Goal: Transaction & Acquisition: Book appointment/travel/reservation

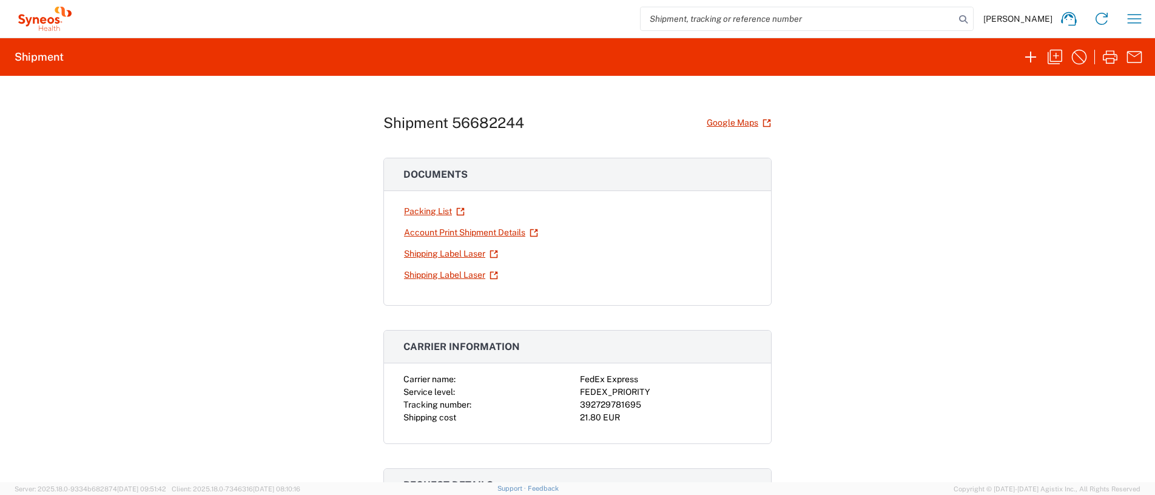
click at [917, 348] on div "Shipment 56682244 Google Maps Documents Packing List Account Print Shipment Det…" at bounding box center [577, 279] width 1155 height 406
click at [1138, 20] on icon "button" at bounding box center [1134, 18] width 19 height 19
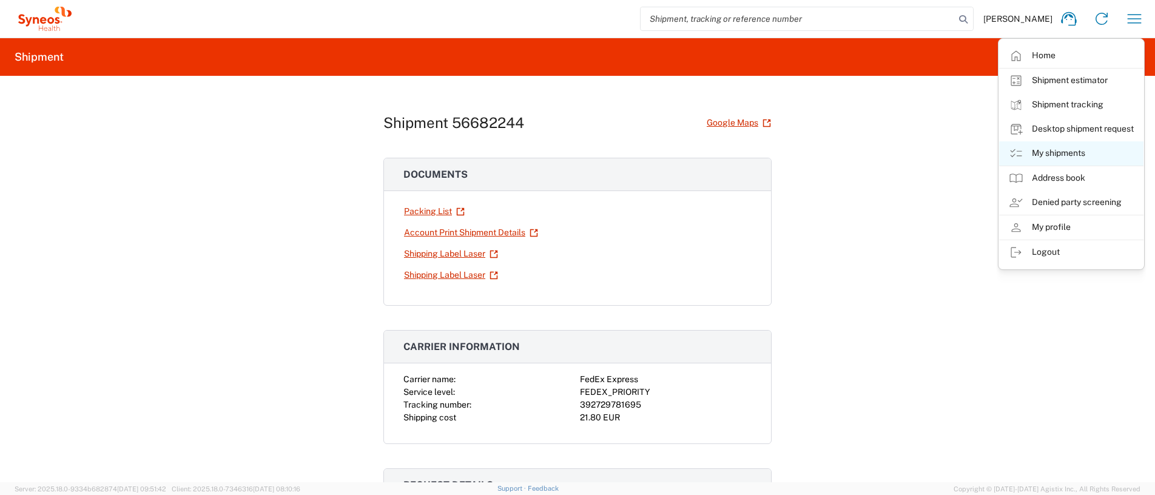
click at [1055, 160] on link "My shipments" at bounding box center [1071, 153] width 144 height 24
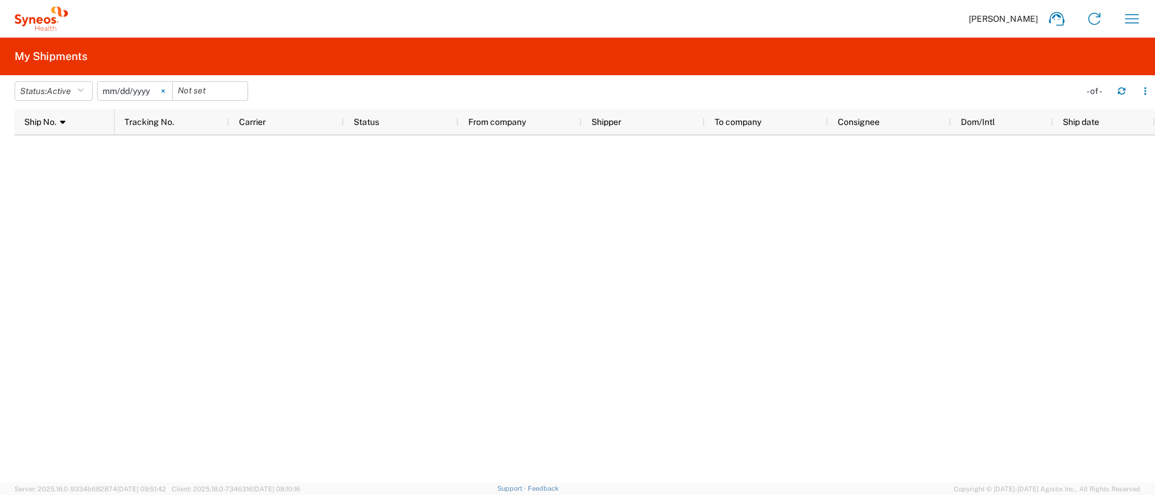
click at [165, 91] on icon at bounding box center [163, 91] width 4 height 4
click at [84, 89] on icon "button" at bounding box center [80, 91] width 7 height 8
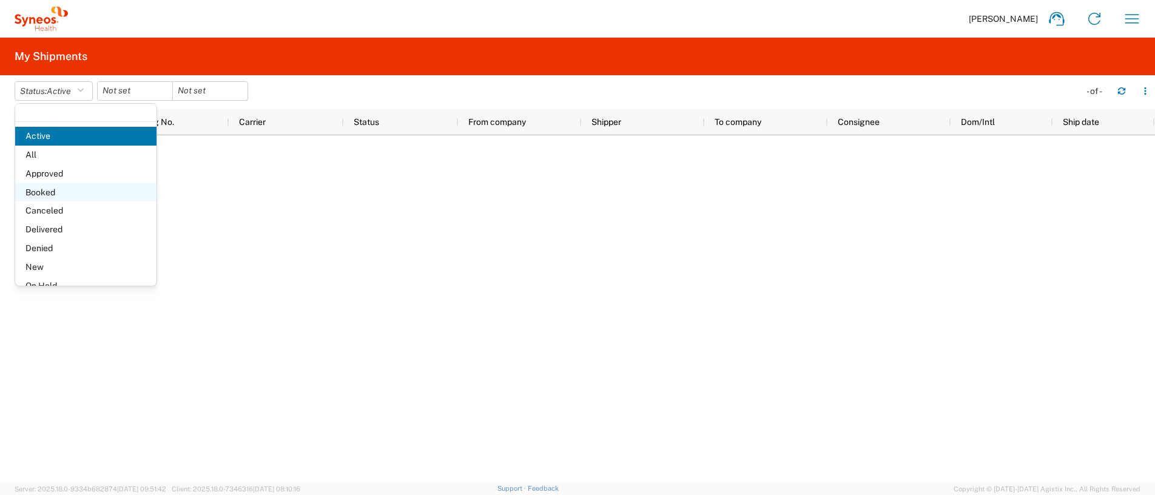
click at [69, 190] on span "Booked" at bounding box center [85, 192] width 141 height 19
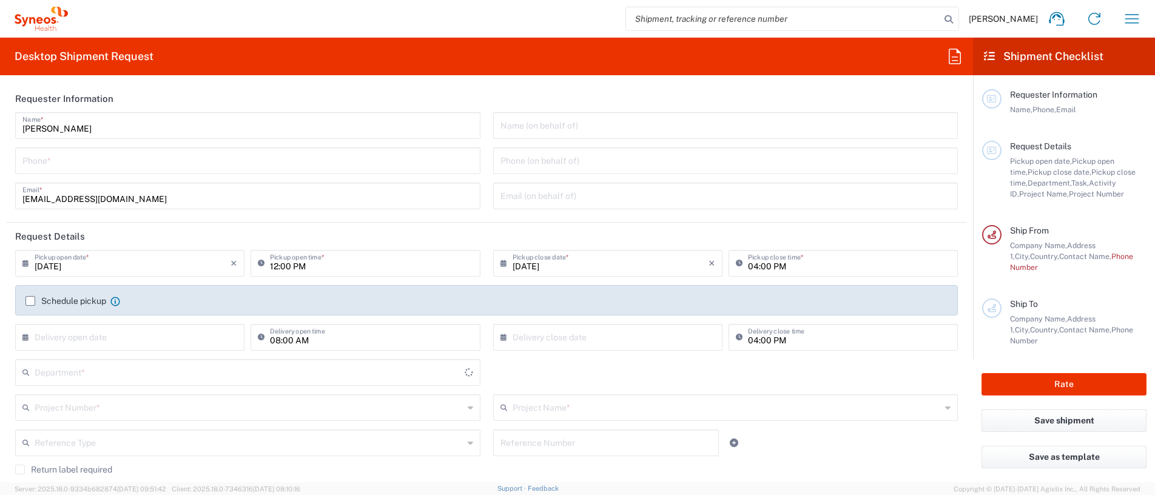
type input "[GEOGRAPHIC_DATA]"
type input "Syneos Health Clinical [GEOGRAPHIC_DATA]"
click at [1130, 19] on icon "button" at bounding box center [1131, 18] width 19 height 19
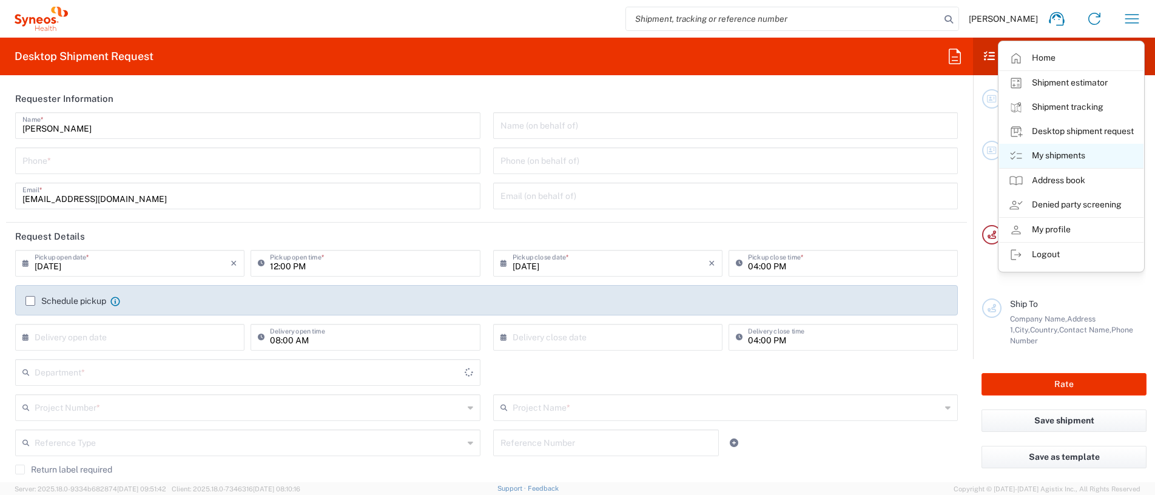
click at [1050, 154] on link "My shipments" at bounding box center [1071, 156] width 144 height 24
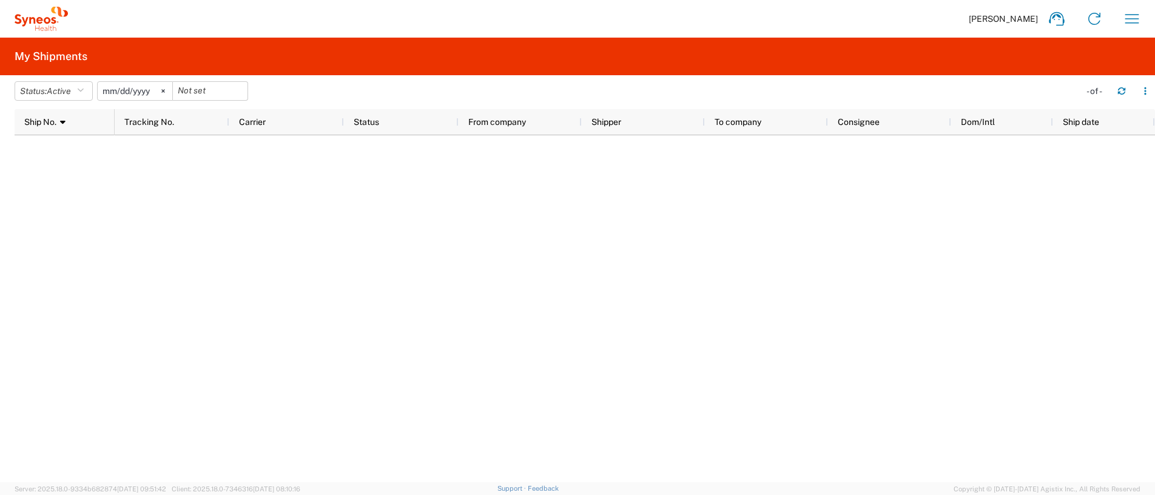
click at [151, 92] on input "[DATE]" at bounding box center [135, 91] width 75 height 18
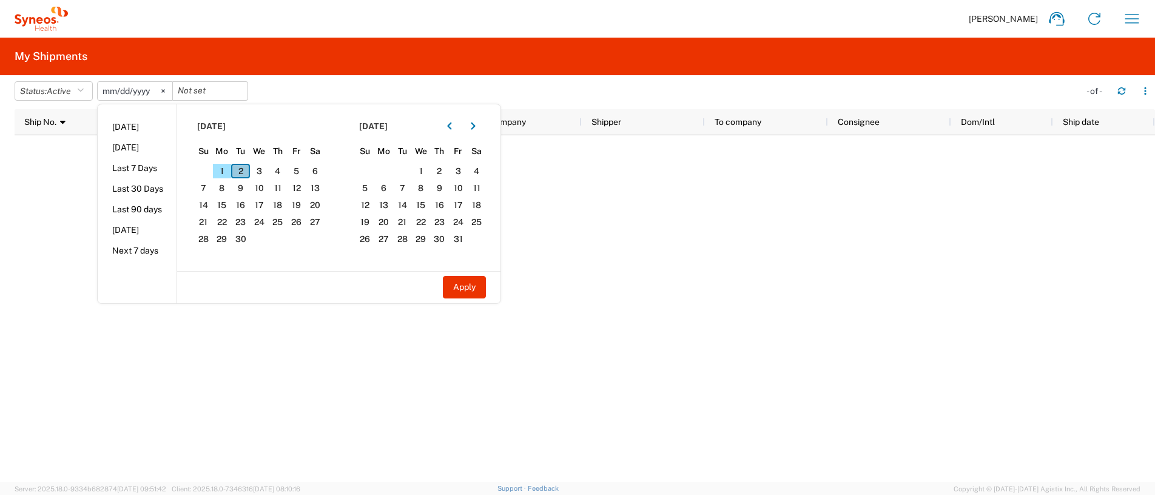
click at [246, 173] on span "2" at bounding box center [240, 171] width 19 height 15
click at [482, 277] on button "Apply" at bounding box center [464, 287] width 43 height 22
type input "[DATE]"
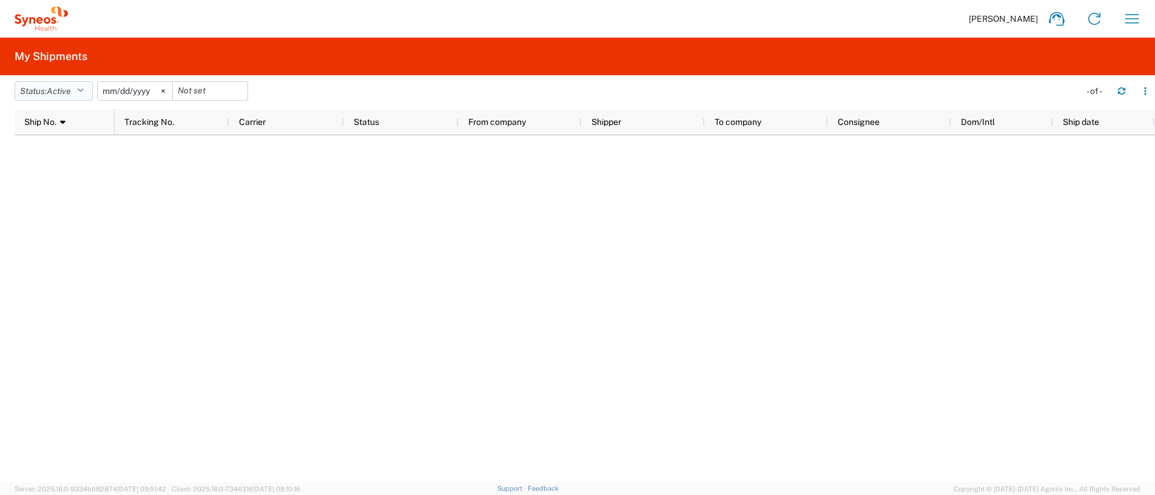
click at [84, 89] on icon "button" at bounding box center [80, 91] width 7 height 8
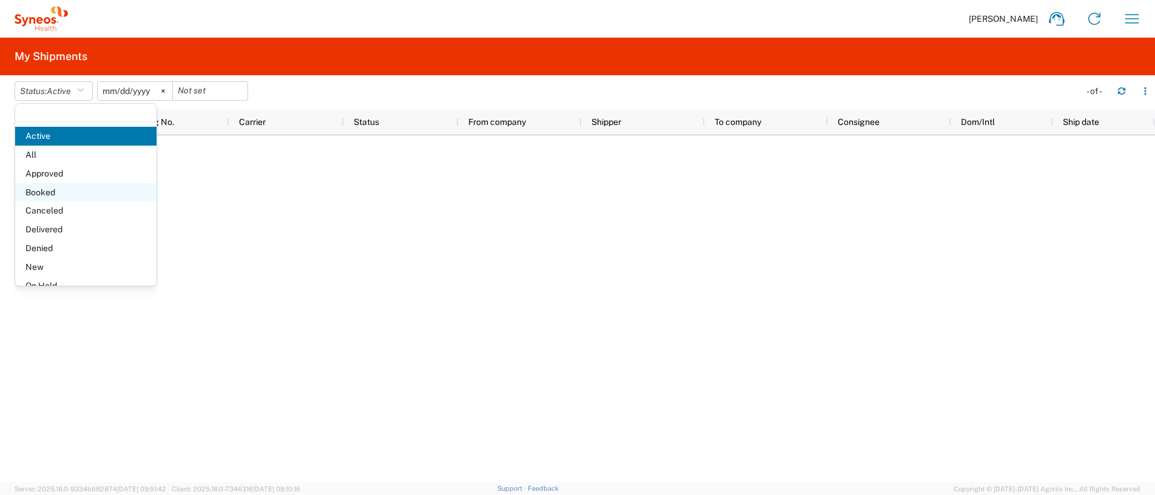
click at [64, 193] on span "Booked" at bounding box center [85, 192] width 141 height 19
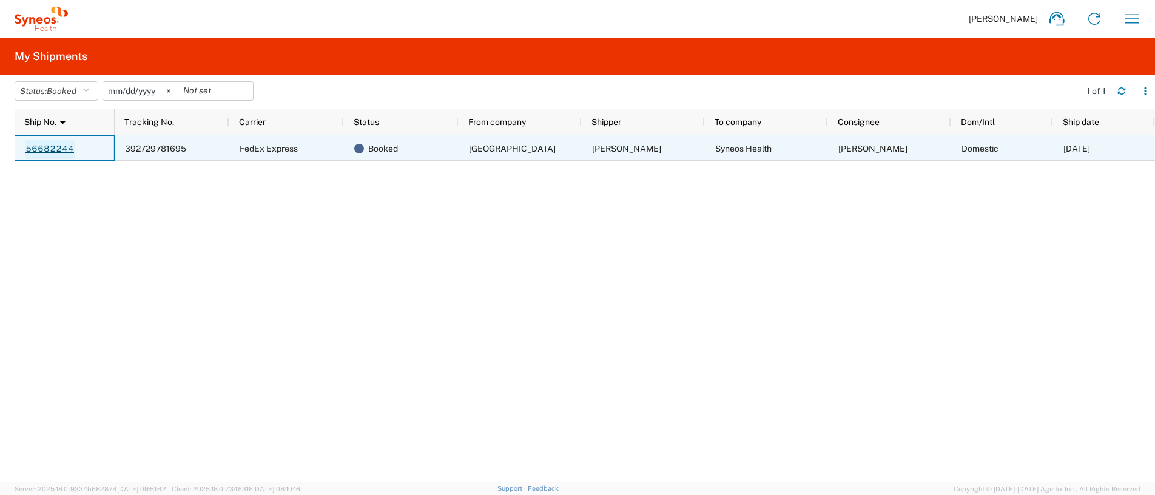
click at [43, 152] on link "56682244" at bounding box center [50, 149] width 50 height 19
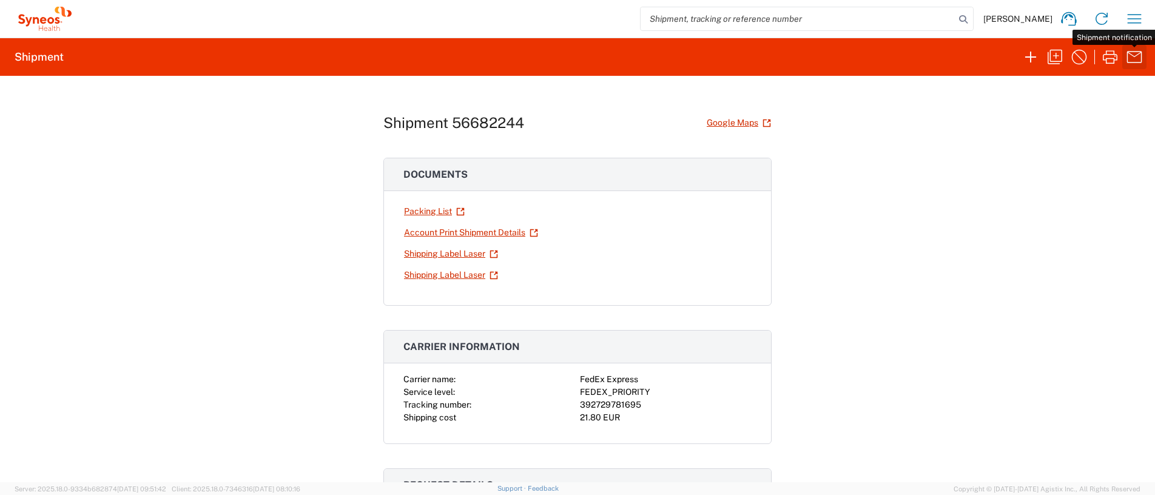
click at [1131, 53] on icon "button" at bounding box center [1134, 56] width 19 height 19
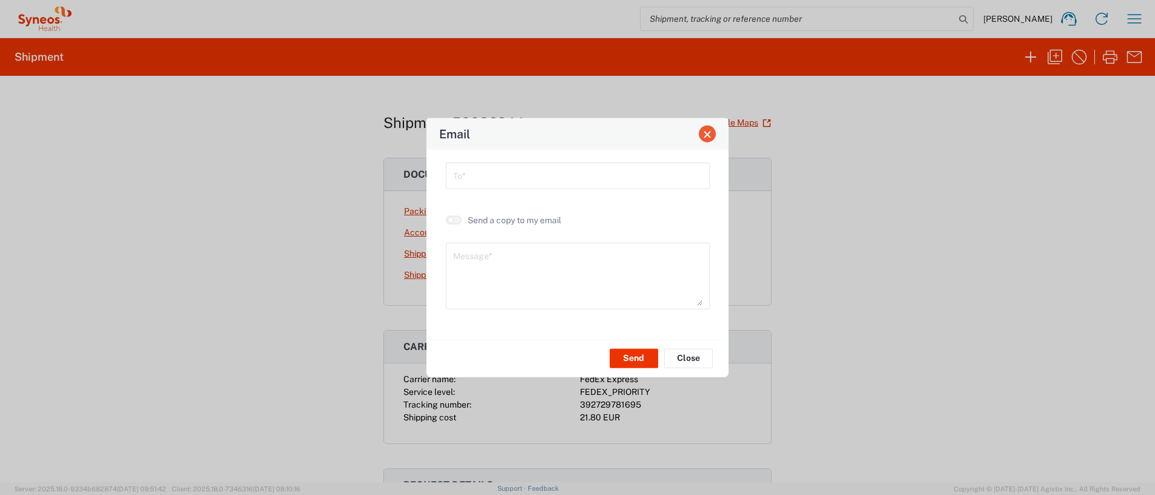
click at [706, 138] on span "Close" at bounding box center [707, 134] width 8 height 8
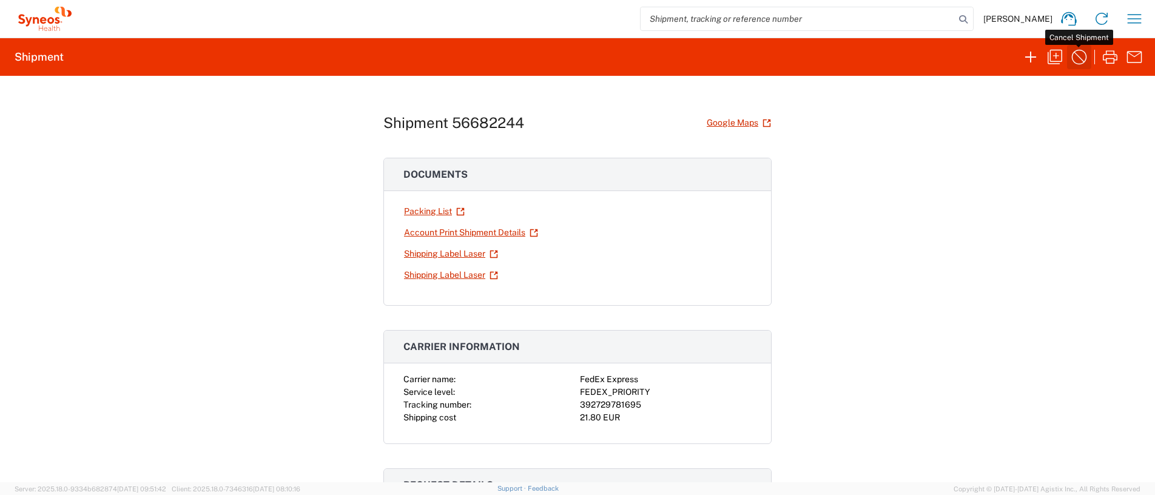
click at [1081, 51] on icon "button" at bounding box center [1078, 56] width 19 height 19
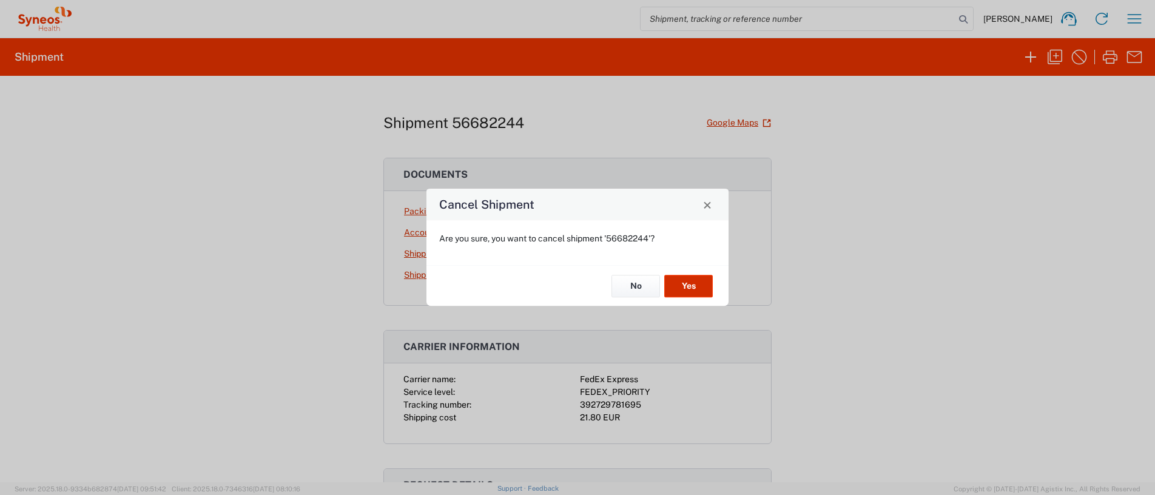
click at [687, 288] on button "Yes" at bounding box center [688, 286] width 49 height 22
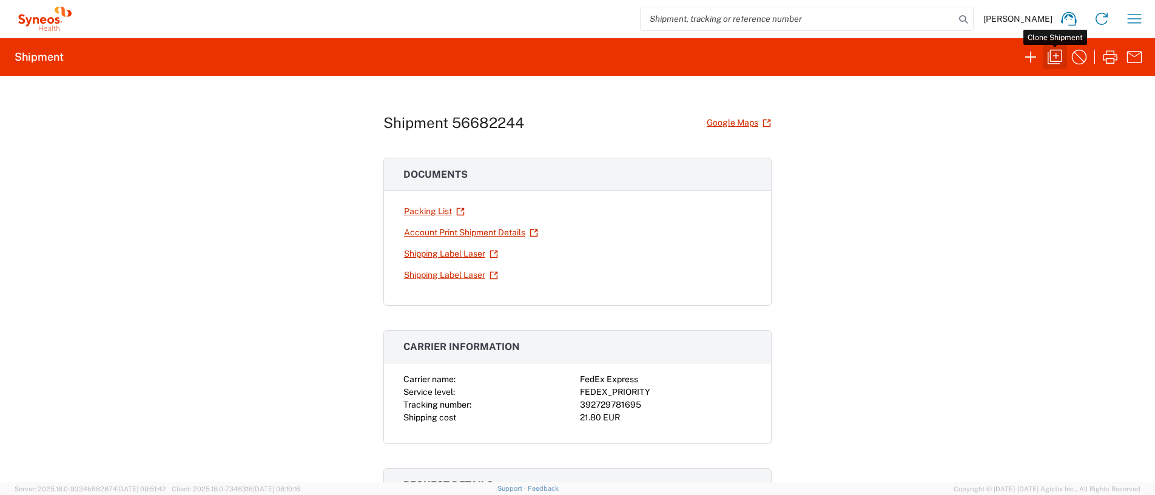
click at [1047, 55] on icon "button" at bounding box center [1054, 56] width 19 height 19
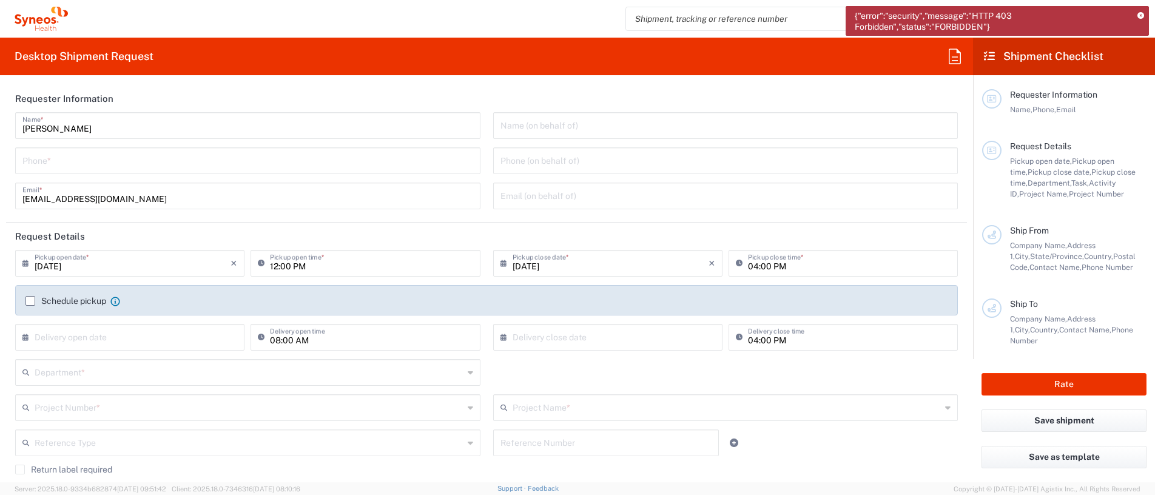
click at [184, 160] on input "tel" at bounding box center [247, 159] width 451 height 21
type input "620128167"
click at [22, 338] on icon at bounding box center [28, 337] width 12 height 19
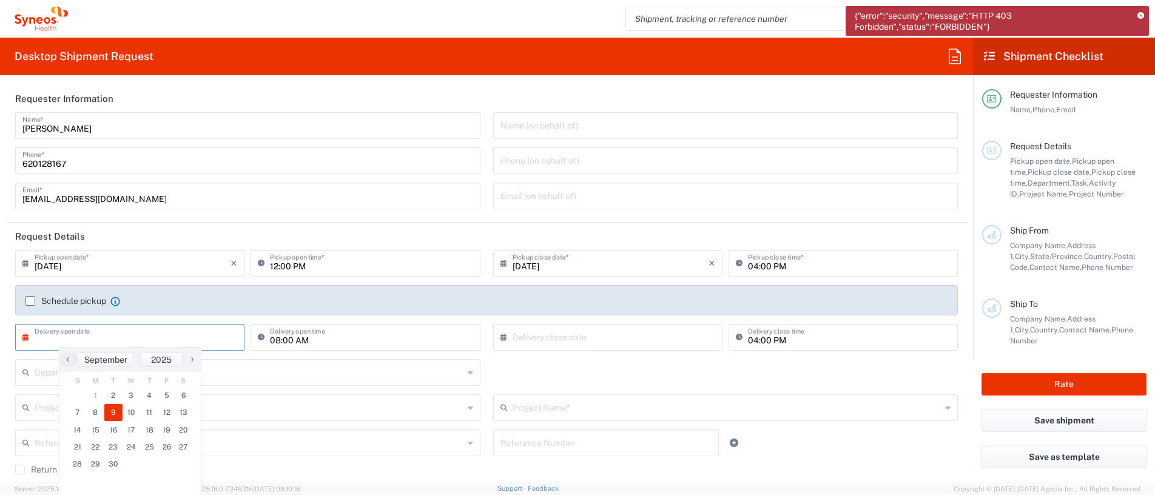
click at [115, 414] on span "9" at bounding box center [113, 412] width 18 height 17
type input "[DATE]"
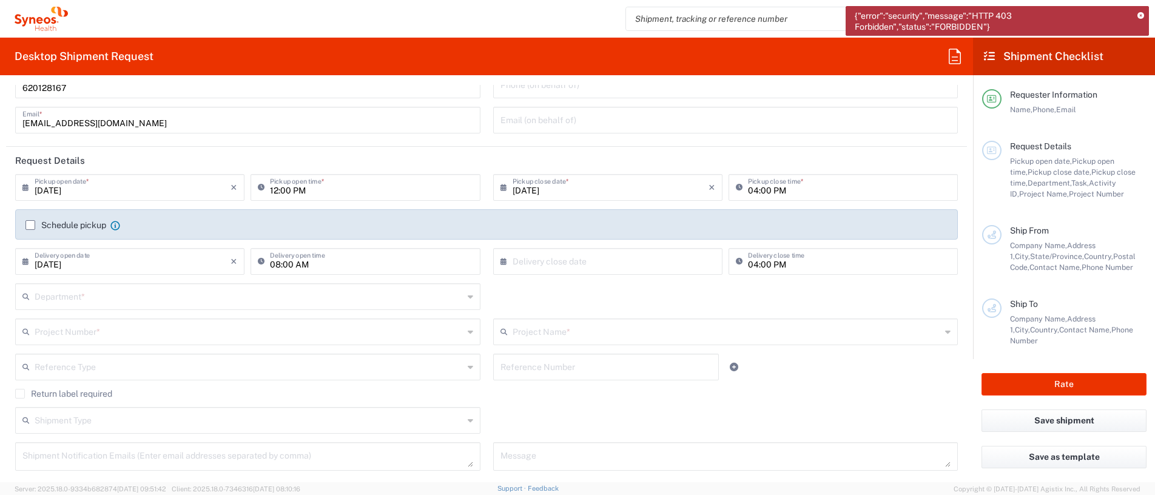
scroll to position [121, 0]
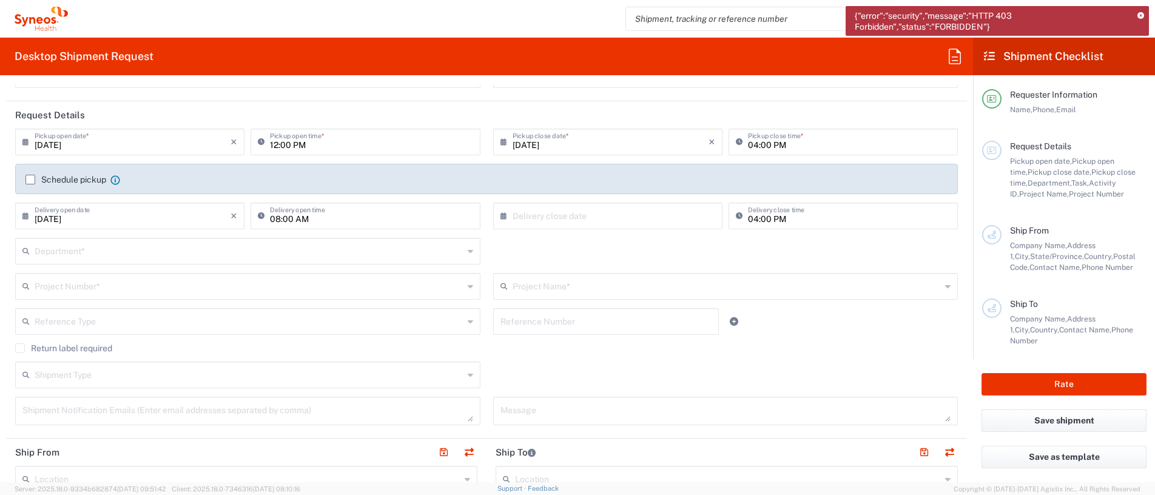
click at [457, 255] on div "Department *" at bounding box center [247, 251] width 465 height 27
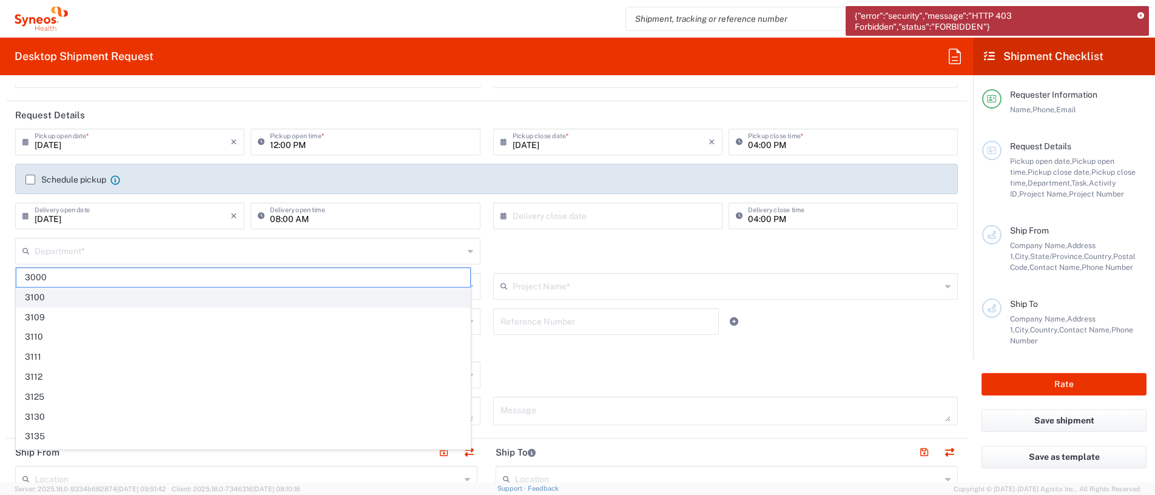
click at [386, 293] on span "3100" at bounding box center [243, 297] width 454 height 19
type input "3100"
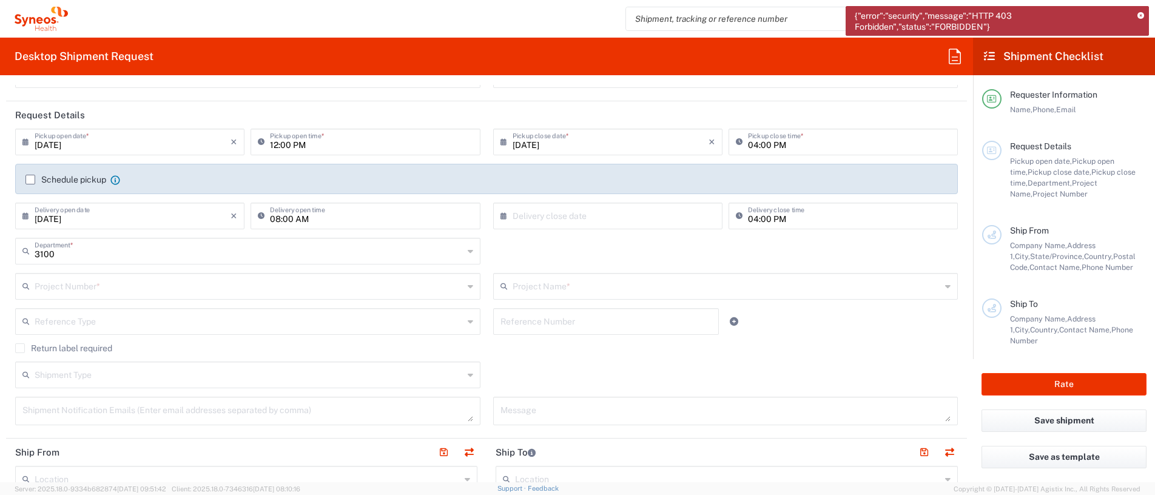
click at [386, 293] on input "text" at bounding box center [249, 285] width 429 height 21
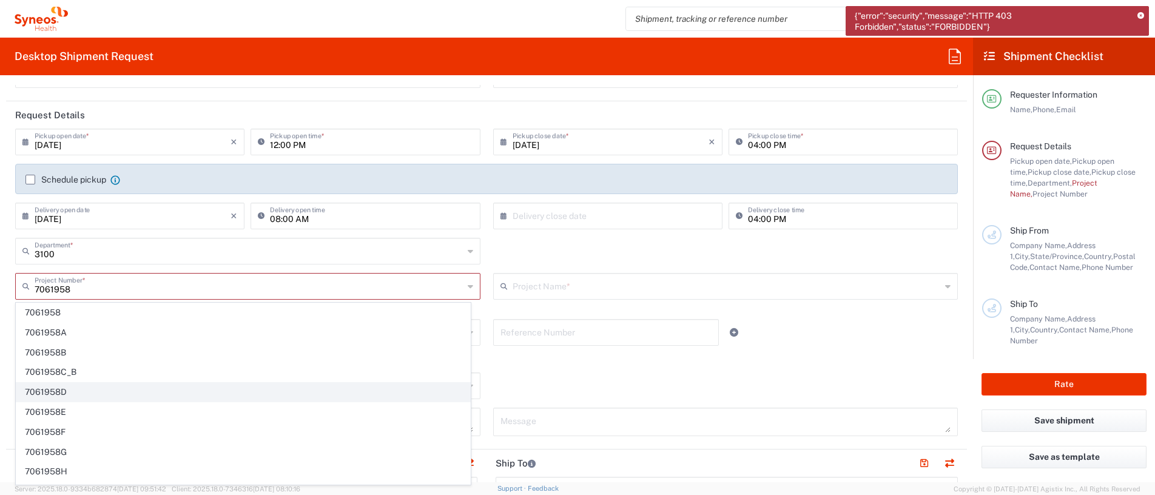
click at [145, 392] on span "7061958D" at bounding box center [243, 392] width 454 height 19
type input "7061958D"
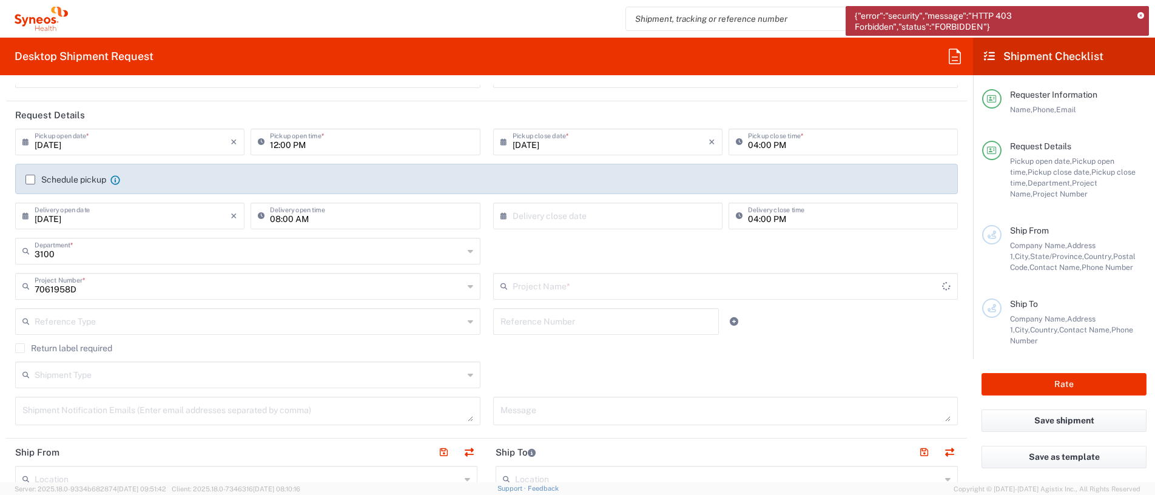
type input "7061958D-[GEOGRAPHIC_DATA]-[GEOGRAPHIC_DATA]"
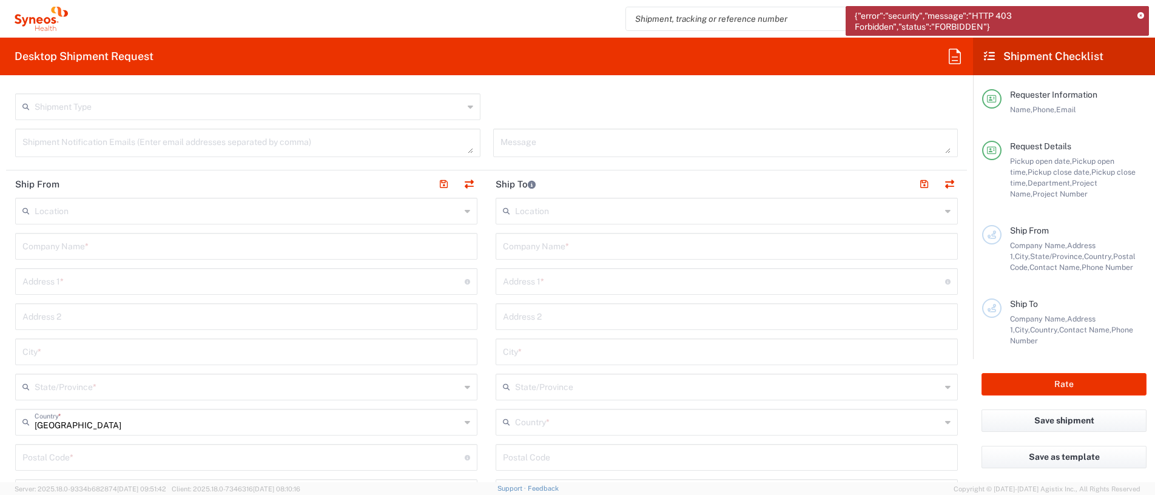
scroll to position [364, 0]
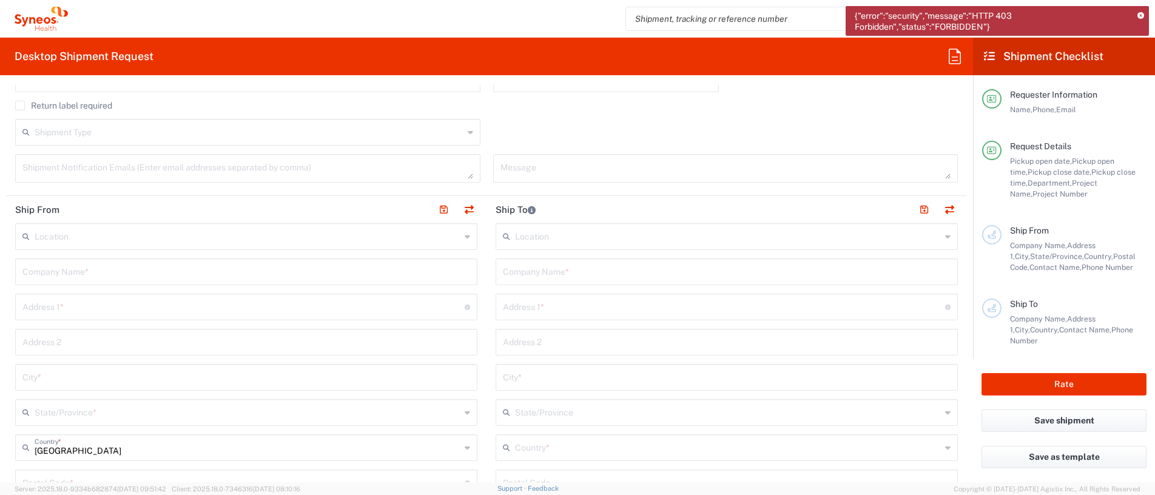
click at [1141, 16] on icon at bounding box center [1140, 16] width 7 height 7
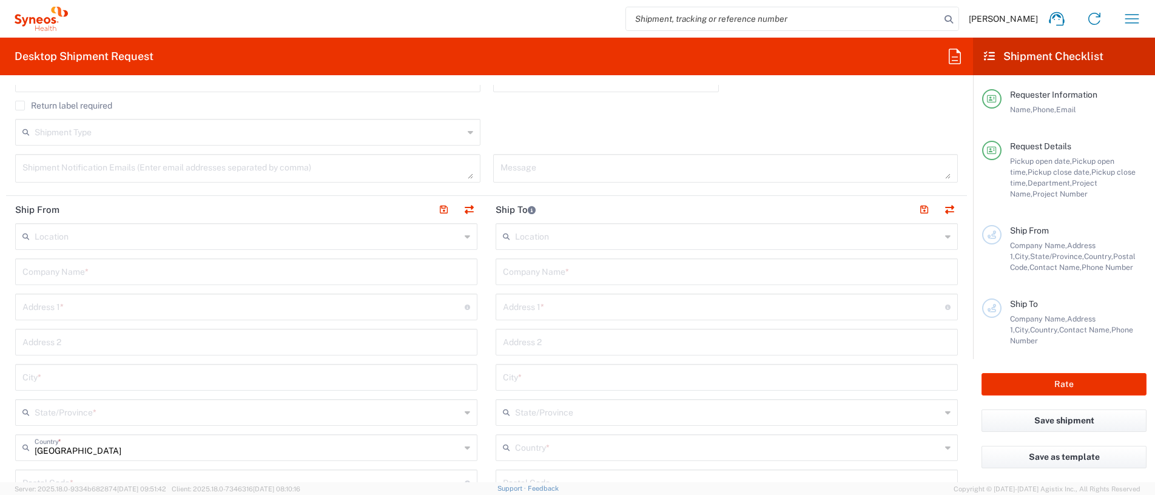
click at [104, 270] on input "text" at bounding box center [246, 270] width 448 height 21
paste input "[GEOGRAPHIC_DATA]"
type input "[GEOGRAPHIC_DATA]"
click at [110, 308] on input "text" at bounding box center [243, 305] width 442 height 21
paste input "[STREET_ADDRESS]"
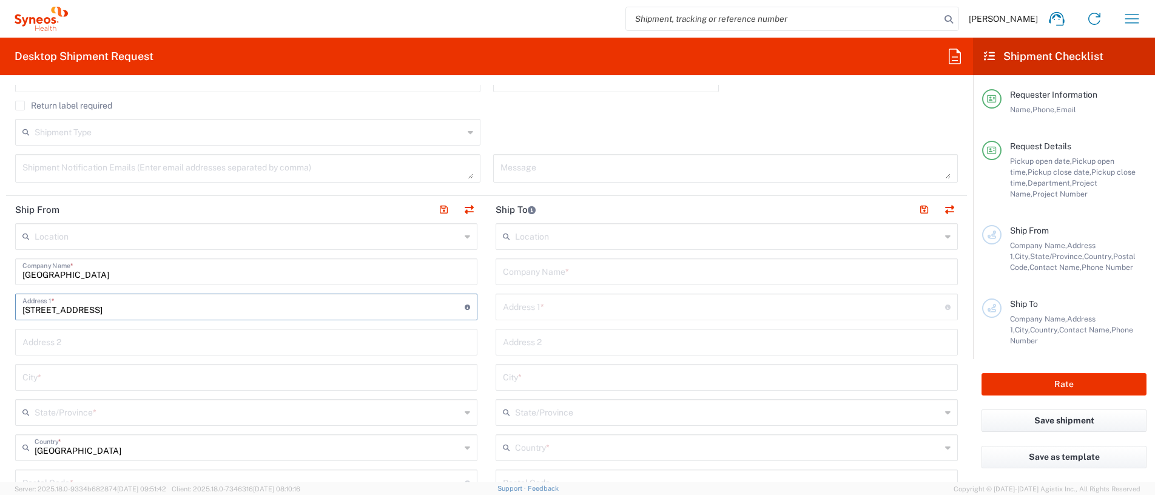
type input "[STREET_ADDRESS]"
click at [189, 379] on input "text" at bounding box center [246, 376] width 448 height 21
click at [127, 382] on input "text" at bounding box center [246, 376] width 448 height 21
paste input "[GEOGRAPHIC_DATA]"
type input "[GEOGRAPHIC_DATA]"
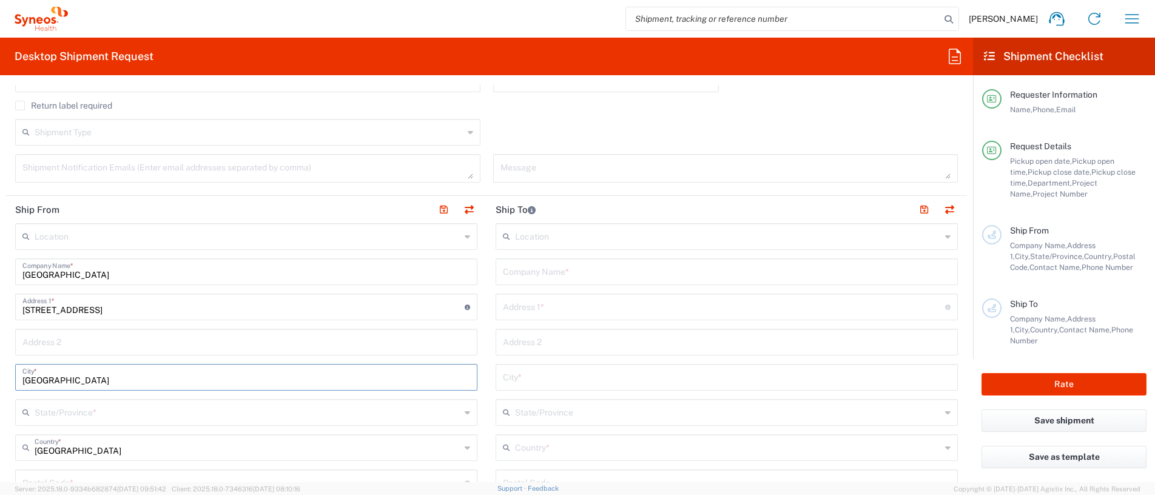
click at [103, 416] on input "text" at bounding box center [248, 411] width 426 height 21
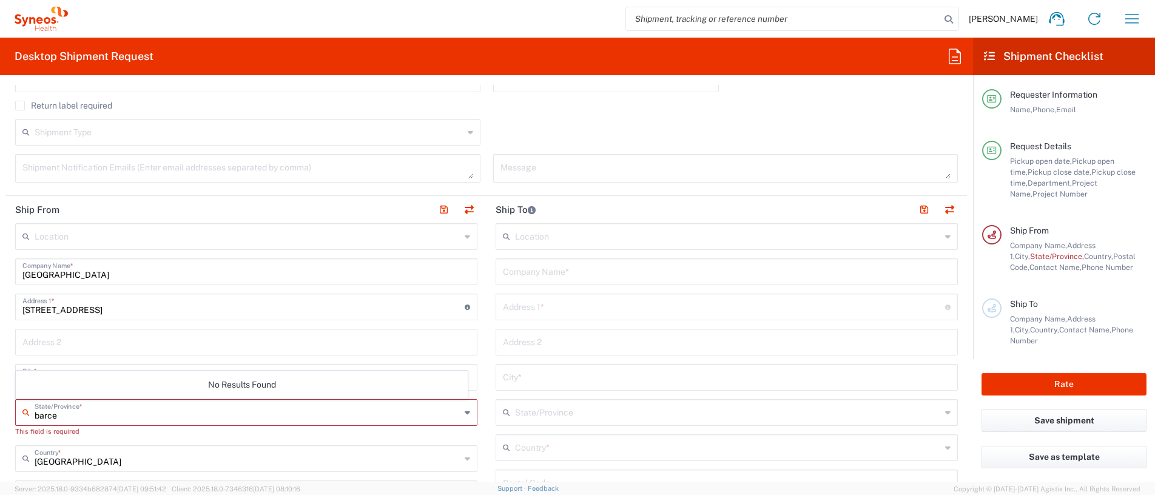
click at [465, 411] on icon at bounding box center [467, 412] width 5 height 19
click at [454, 411] on div "barce State/Province *" at bounding box center [246, 412] width 462 height 27
type input "[GEOGRAPHIC_DATA]"
click at [298, 432] on div "This field is required" at bounding box center [246, 431] width 462 height 11
click at [287, 469] on div "United States Country *" at bounding box center [246, 458] width 462 height 27
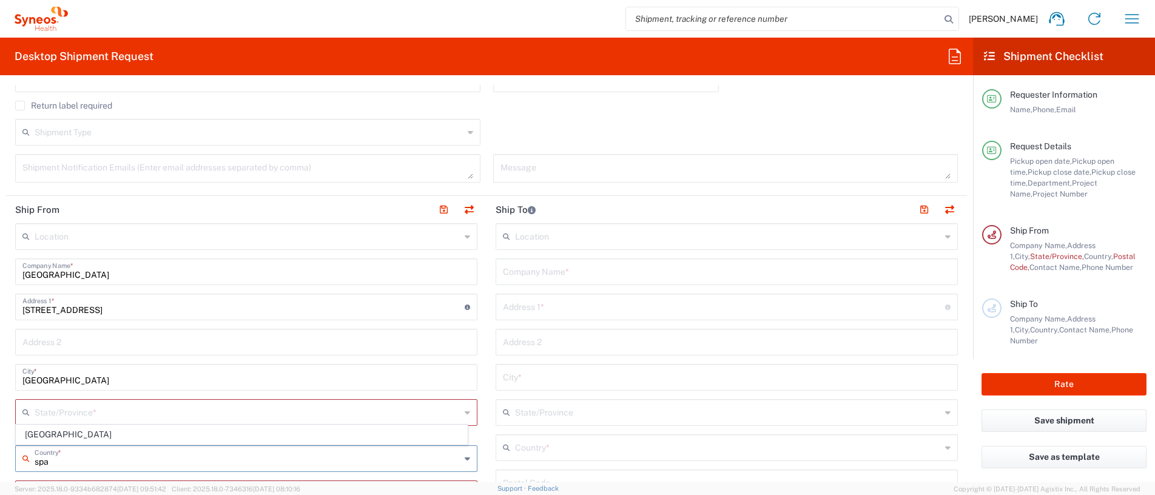
type input "[GEOGRAPHIC_DATA]"
type input "[PERSON_NAME]"
type input "[EMAIL_ADDRESS][PERSON_NAME][DOMAIN_NAME]"
type input "08041"
type input "[PERSON_NAME]"
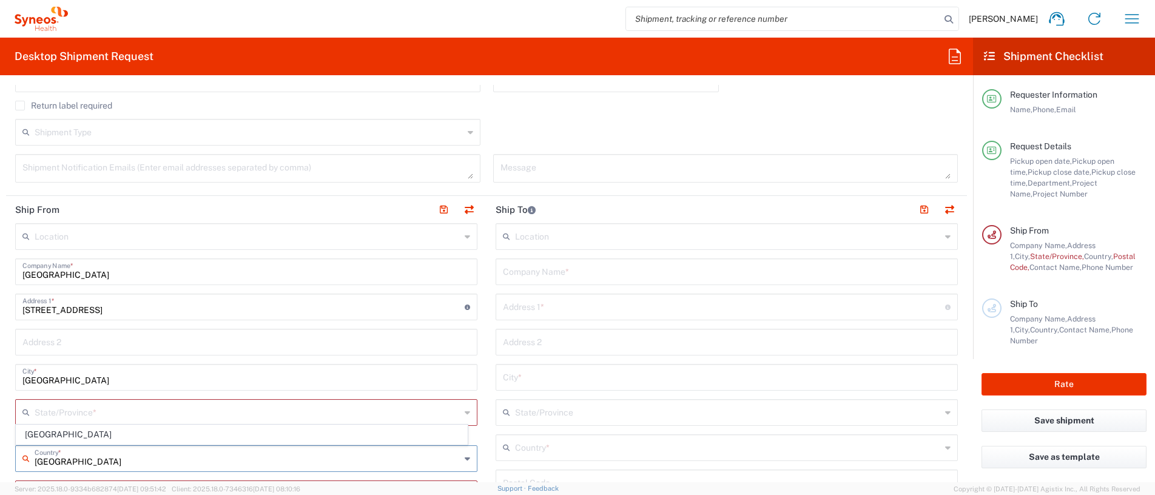
type input "935 537 112"
type input "[EMAIL_ADDRESS][DOMAIN_NAME]"
type input "Business (General)"
type input "Syneos Health"
type input "Hernani, 59 3ª planta"
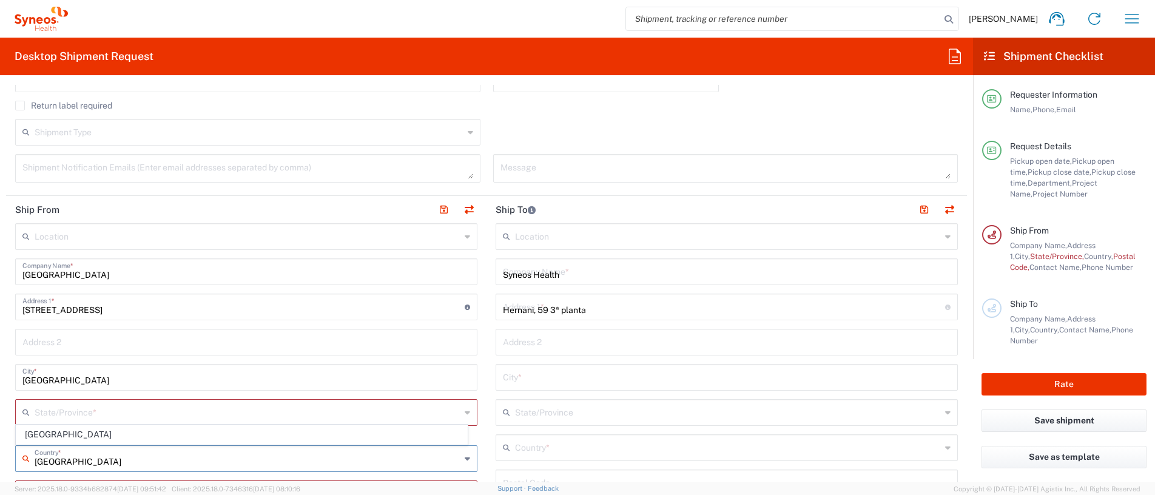
type input "Hernani 59 3ª planta"
type input "[GEOGRAPHIC_DATA]"
type input "28020"
type input "[PERSON_NAME]"
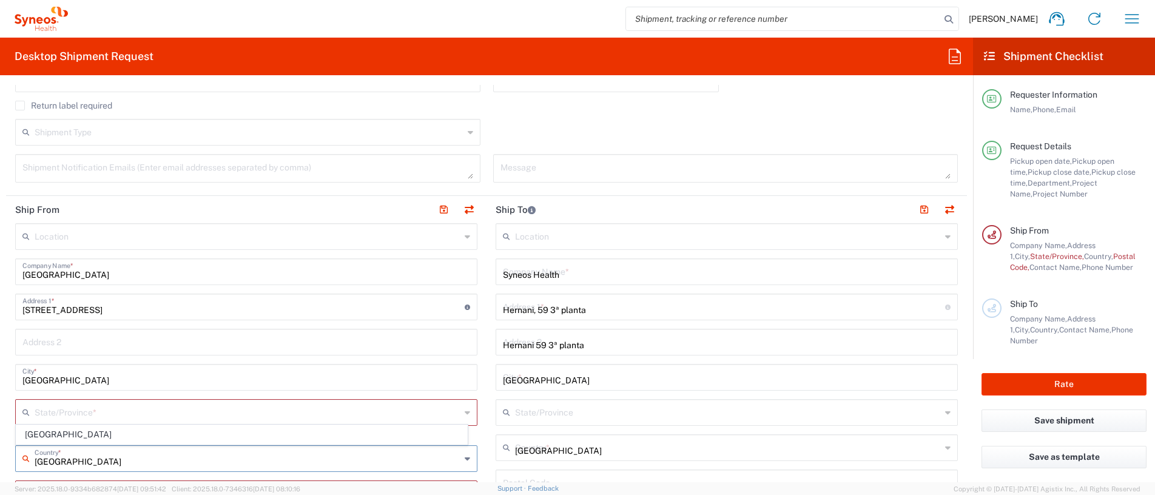
type input "[EMAIL_ADDRESS][DOMAIN_NAME]"
type input "Business (General)"
type input "Large Box"
type input "2"
type input "44.45"
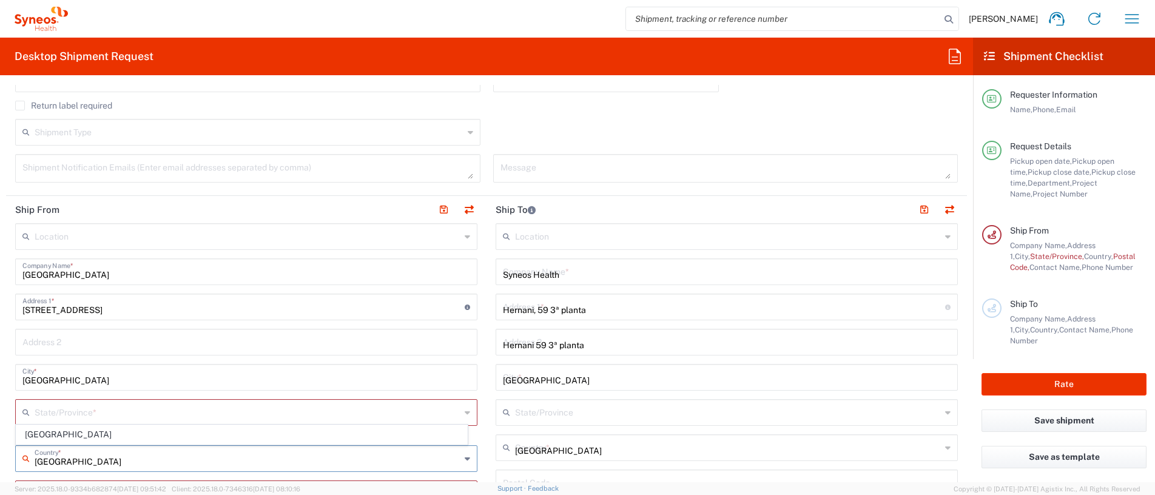
type input "31.75"
type input "7.62"
type input "cm"
type input "4"
type input "[PERSON_NAME]"
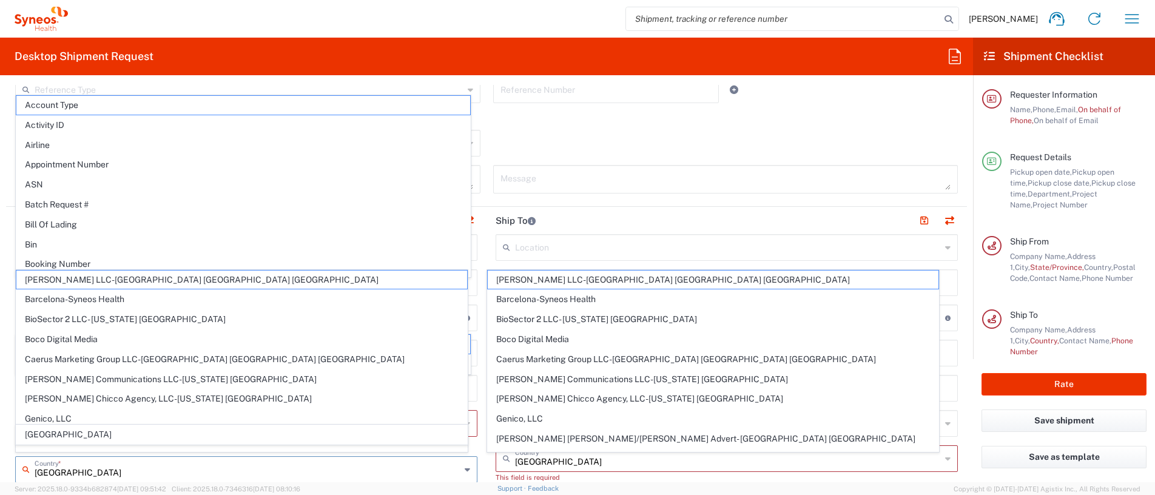
scroll to position [375, 0]
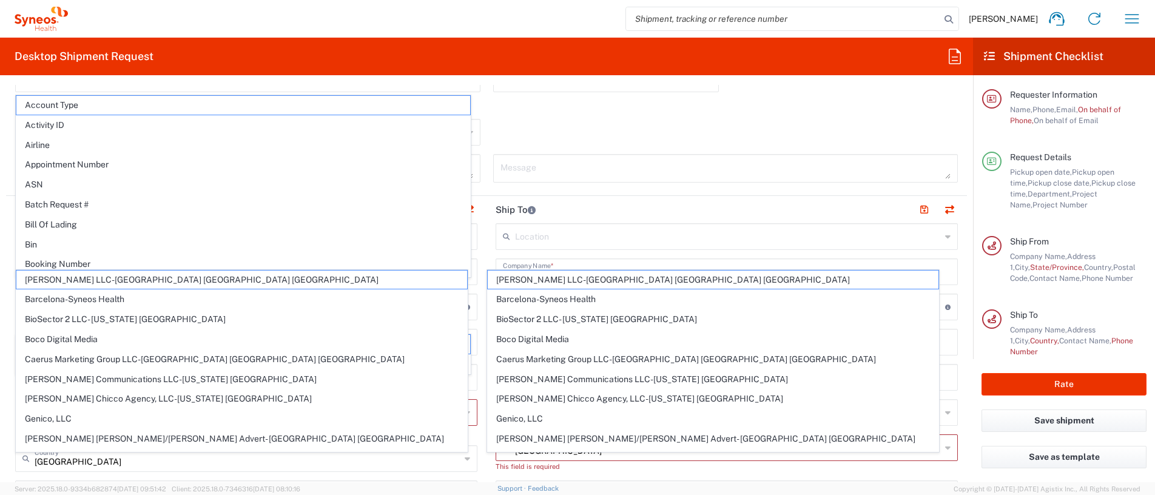
click at [584, 130] on div "Shipment Type Batch Regular" at bounding box center [486, 136] width 955 height 35
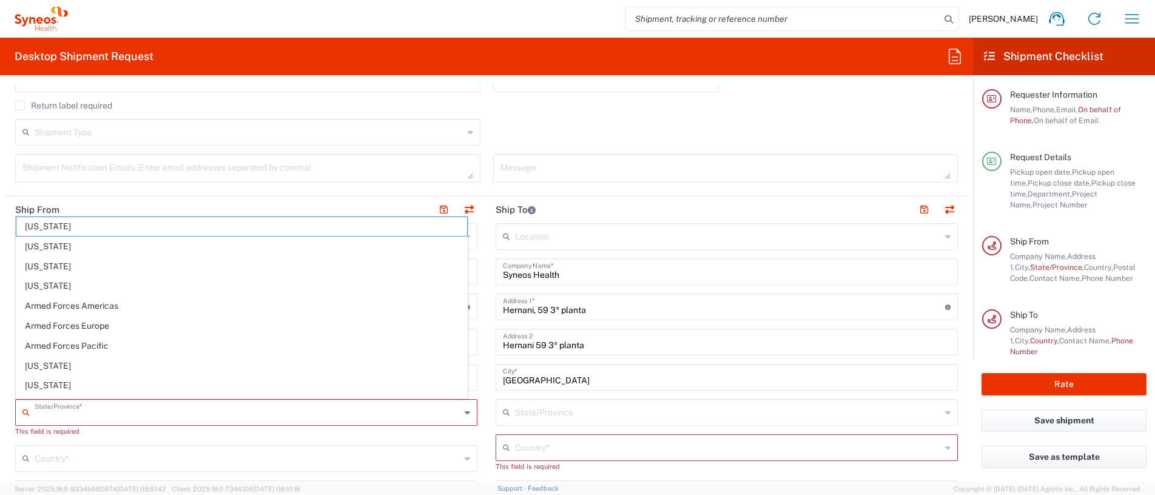
click at [198, 403] on input "text" at bounding box center [248, 411] width 426 height 21
click at [160, 460] on input "text" at bounding box center [248, 457] width 426 height 21
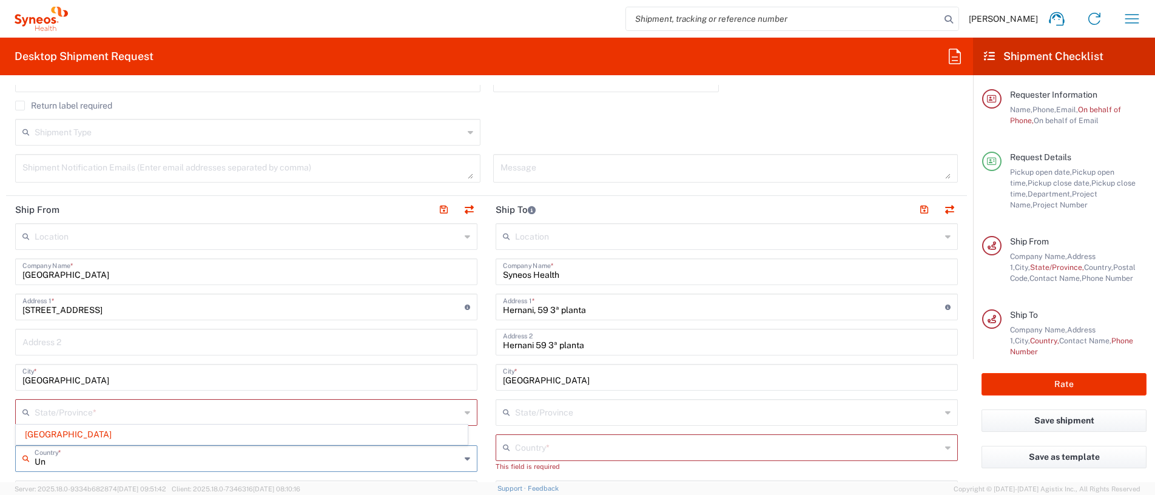
type input "U"
click at [66, 464] on input "[GEOGRAPHIC_DATA]" at bounding box center [248, 457] width 426 height 21
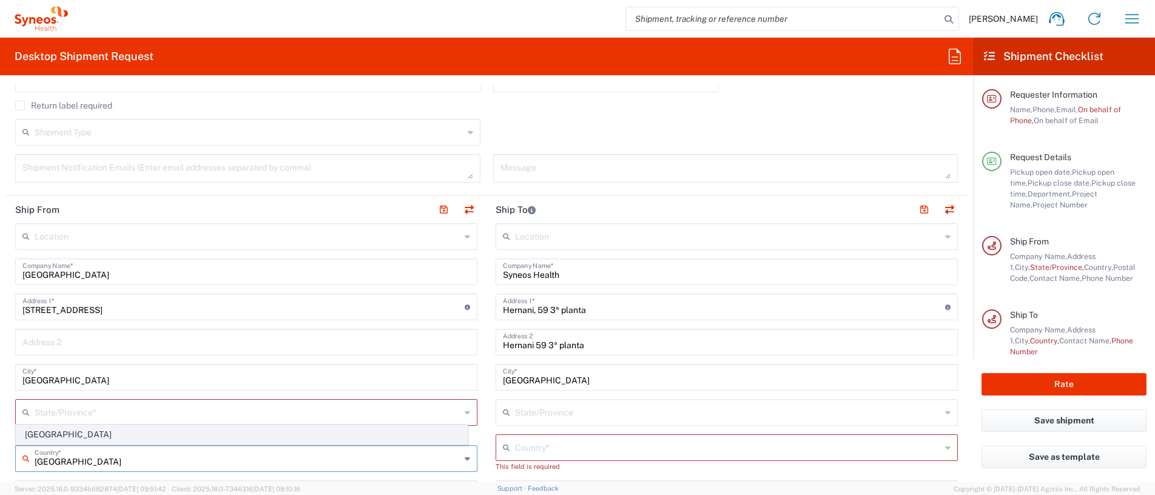
click at [39, 437] on span "[GEOGRAPHIC_DATA]" at bounding box center [241, 434] width 451 height 19
type input "[GEOGRAPHIC_DATA]"
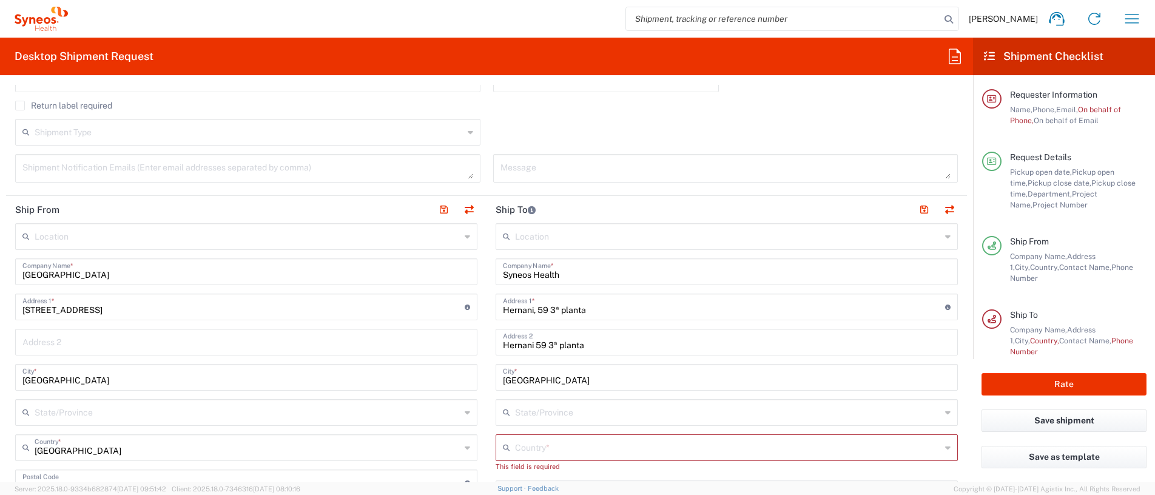
scroll to position [496, 0]
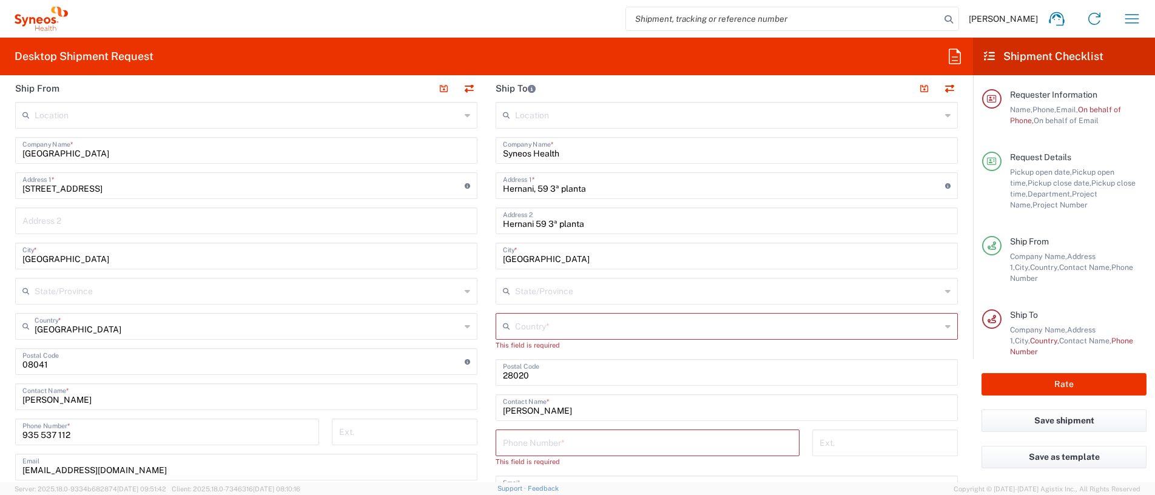
click at [579, 325] on input "text" at bounding box center [728, 325] width 426 height 21
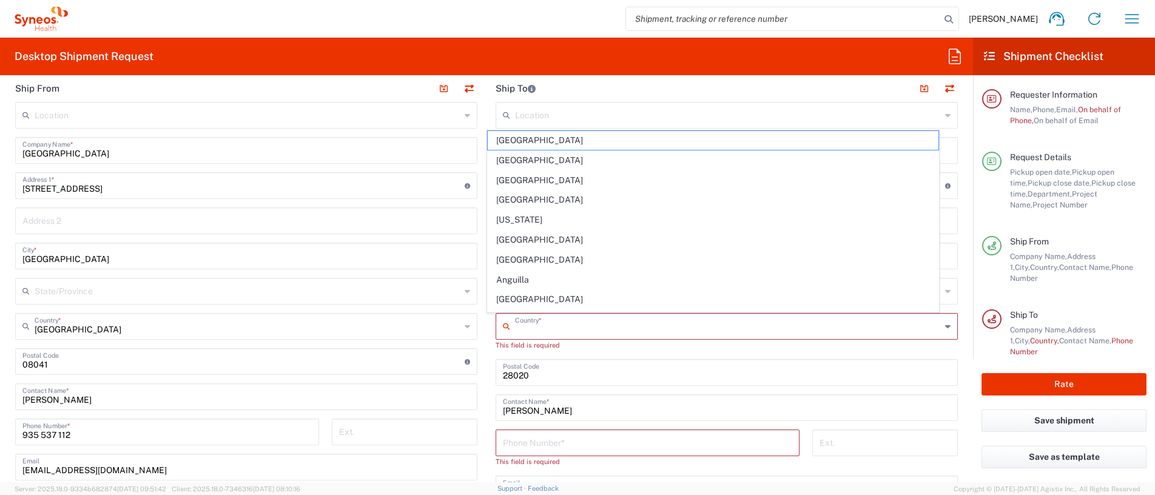
type input "[GEOGRAPHIC_DATA]"
type input "620128167"
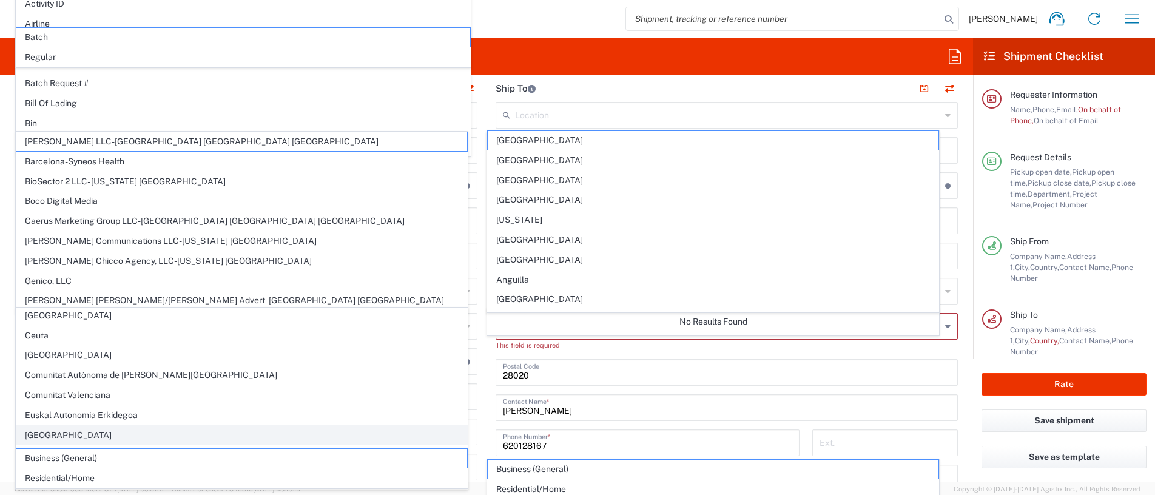
scroll to position [196, 0]
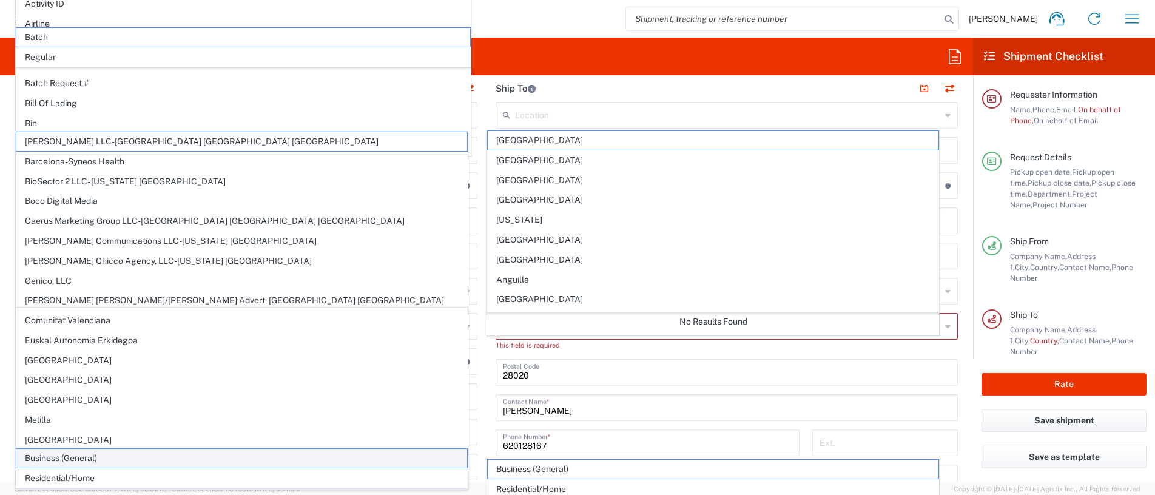
click at [103, 457] on span "Business (General)" at bounding box center [241, 458] width 451 height 19
type input "Business (General)"
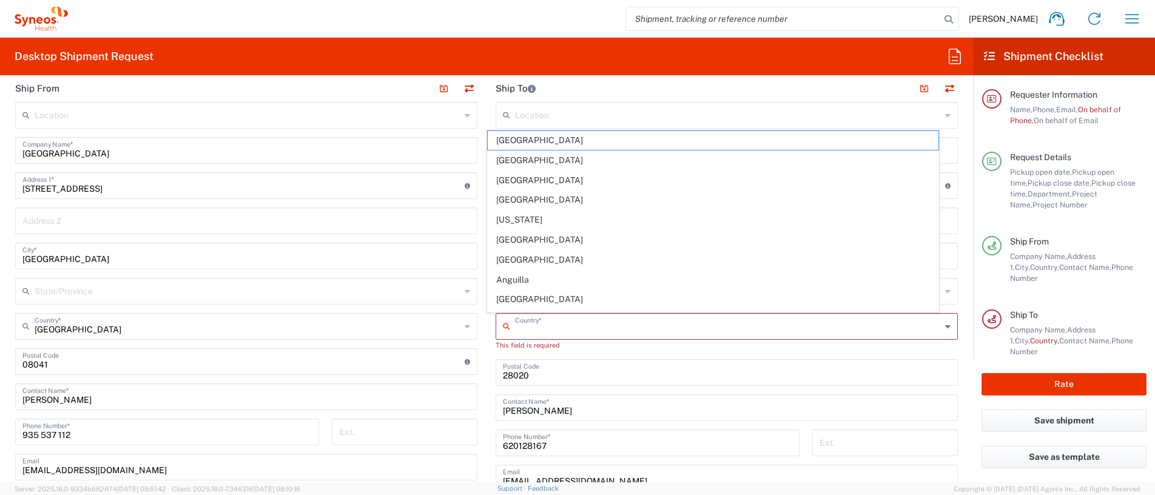
click at [562, 322] on input "text" at bounding box center [728, 325] width 426 height 21
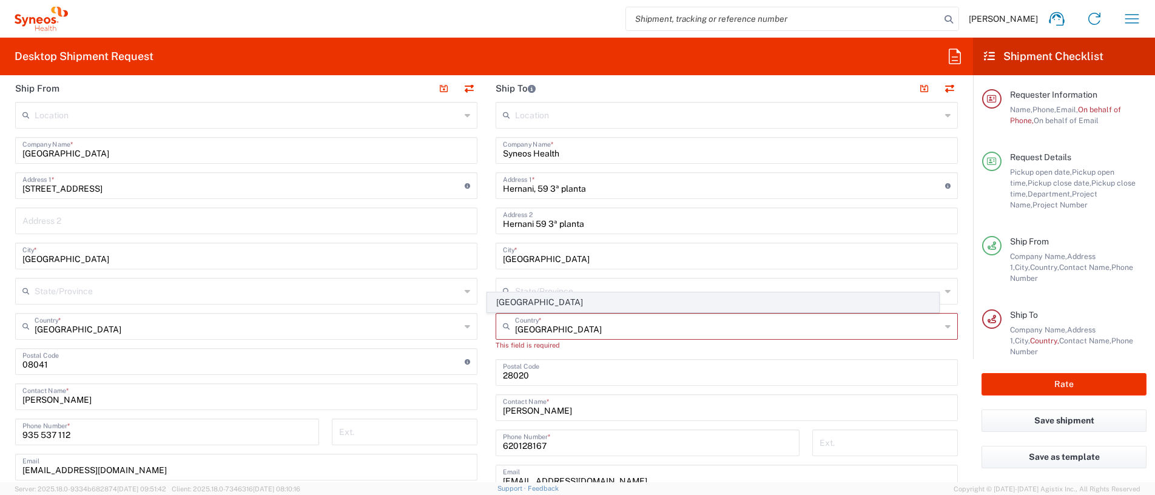
click at [491, 306] on span "[GEOGRAPHIC_DATA]" at bounding box center [713, 302] width 451 height 19
type input "[GEOGRAPHIC_DATA]"
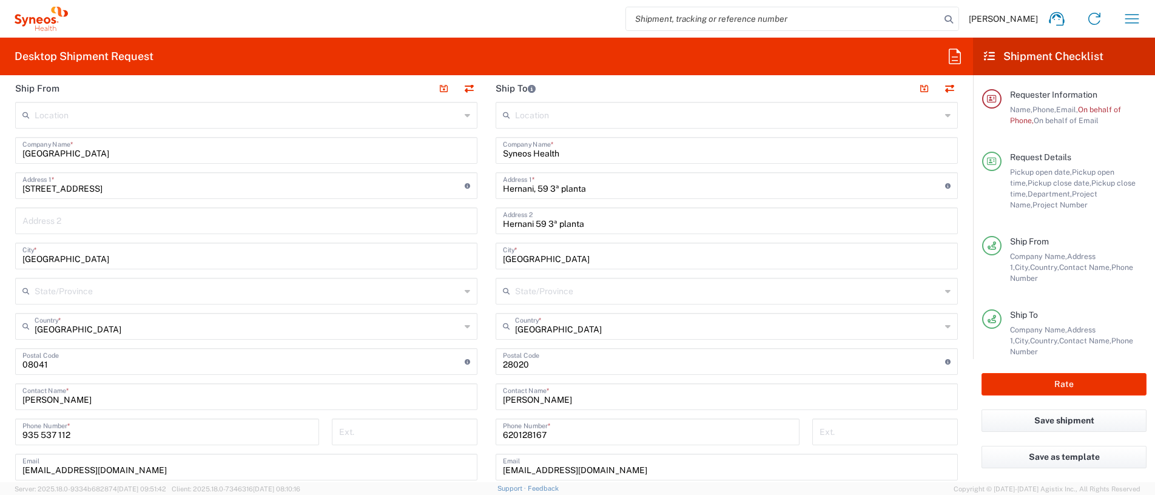
scroll to position [617, 0]
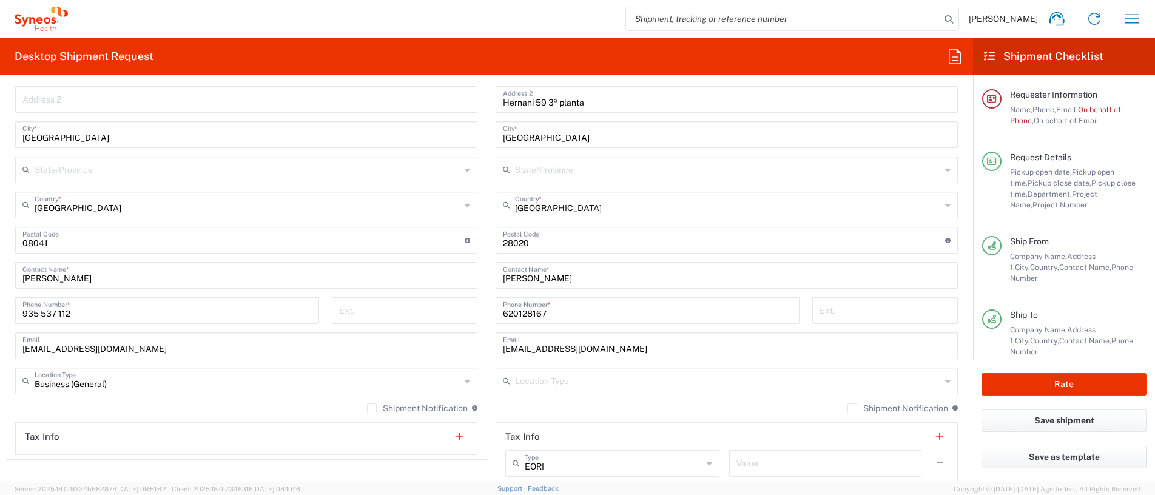
click at [925, 386] on div "Location Type" at bounding box center [727, 381] width 462 height 27
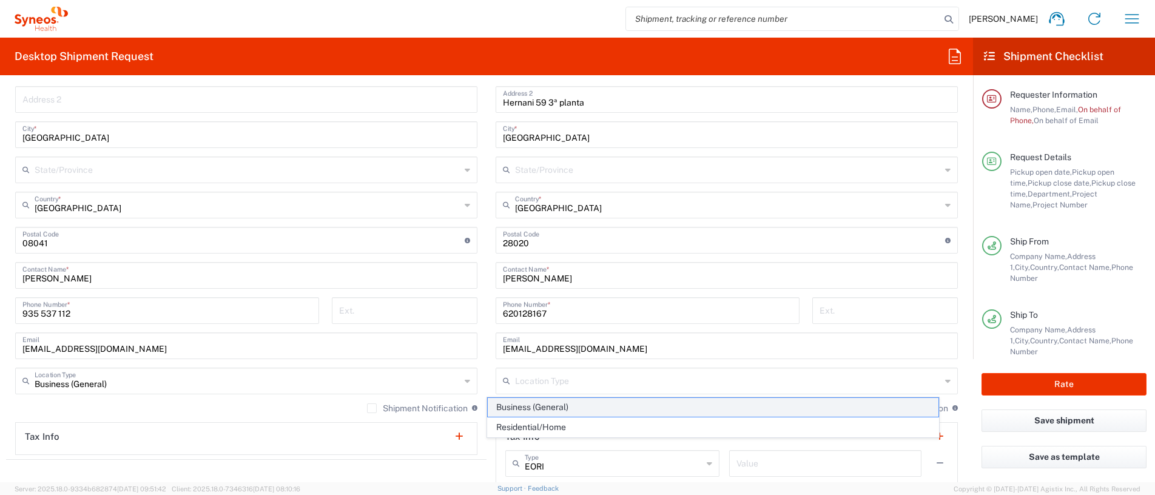
click at [735, 403] on span "Business (General)" at bounding box center [713, 407] width 451 height 19
type input "Business (General)"
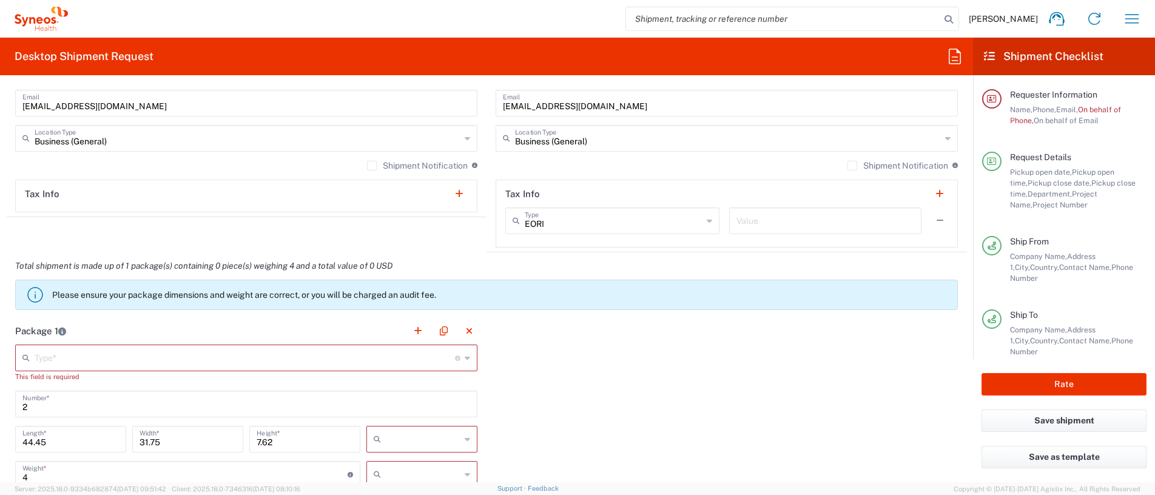
scroll to position [981, 0]
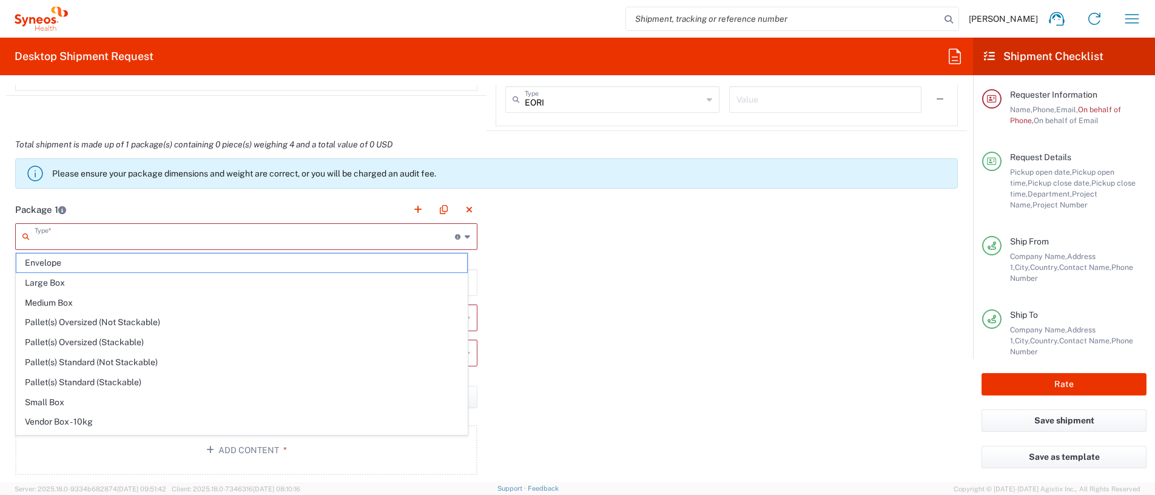
click at [91, 234] on input "text" at bounding box center [245, 235] width 420 height 21
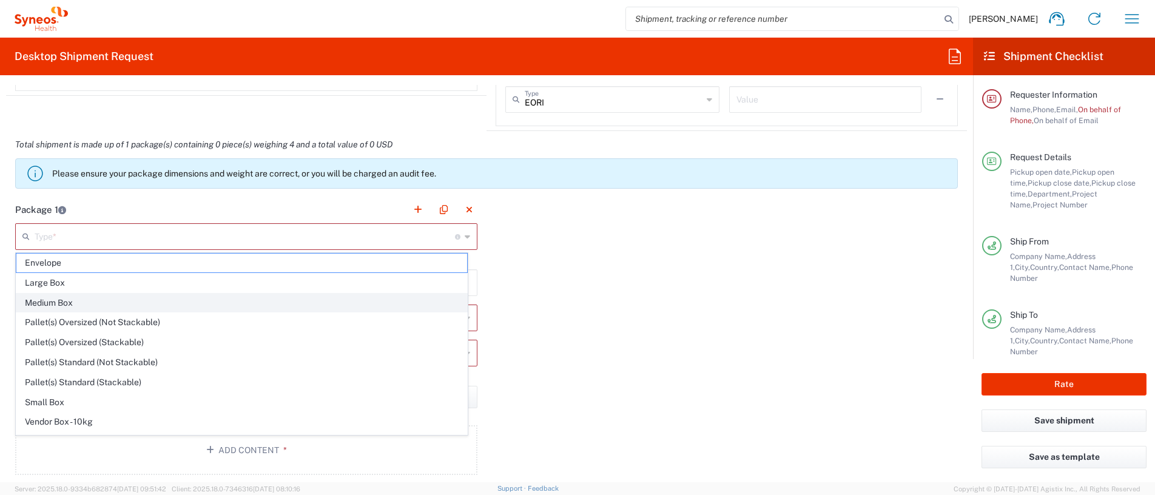
click at [47, 306] on span "Medium Box" at bounding box center [241, 303] width 451 height 19
type input "Medium Box"
type input "13"
type input "11.5"
type input "2.5"
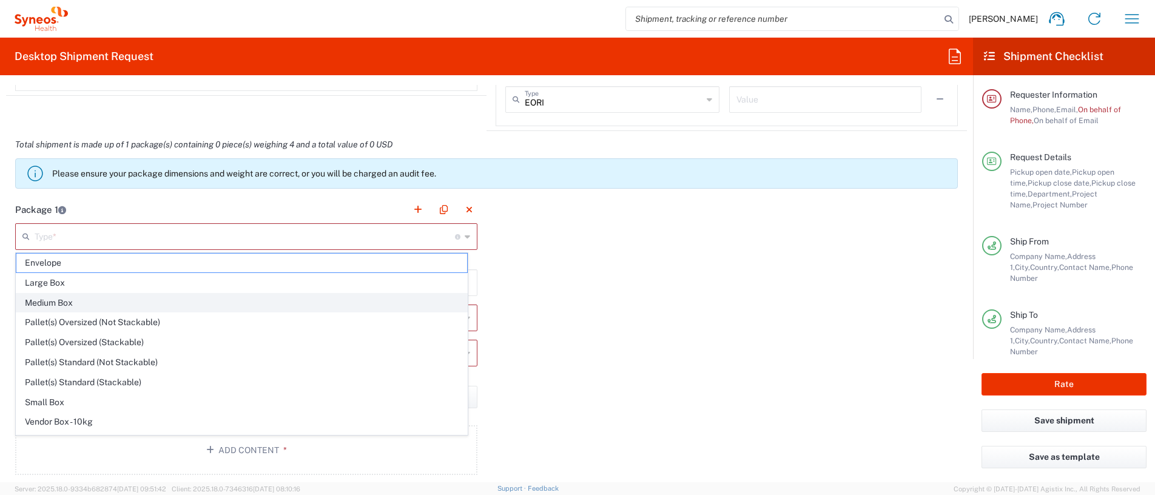
type input "in"
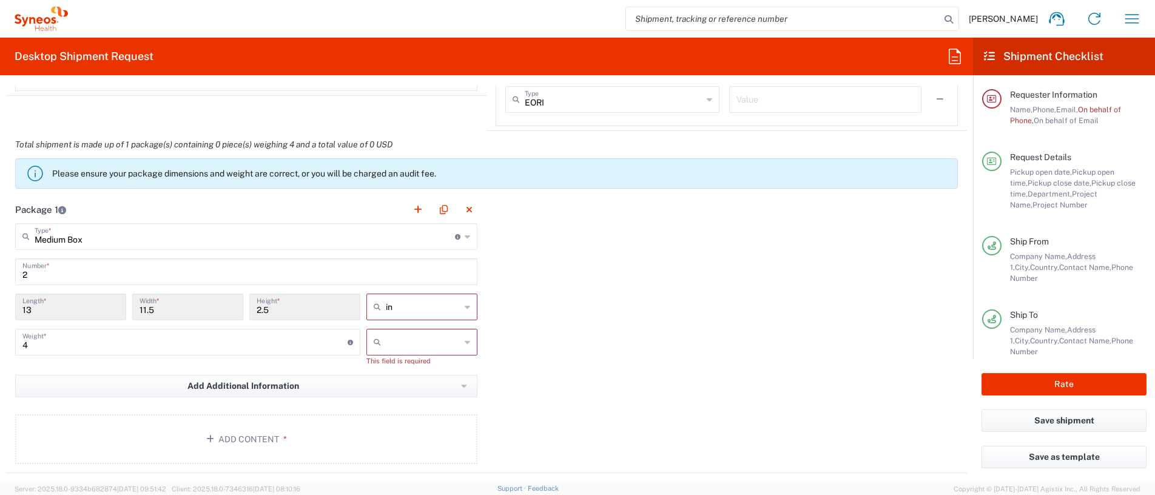
click at [462, 309] on div "in" at bounding box center [421, 307] width 111 height 27
click at [401, 351] on span "cm" at bounding box center [414, 353] width 106 height 19
type input "33.02"
type input "29.21"
type input "6.35"
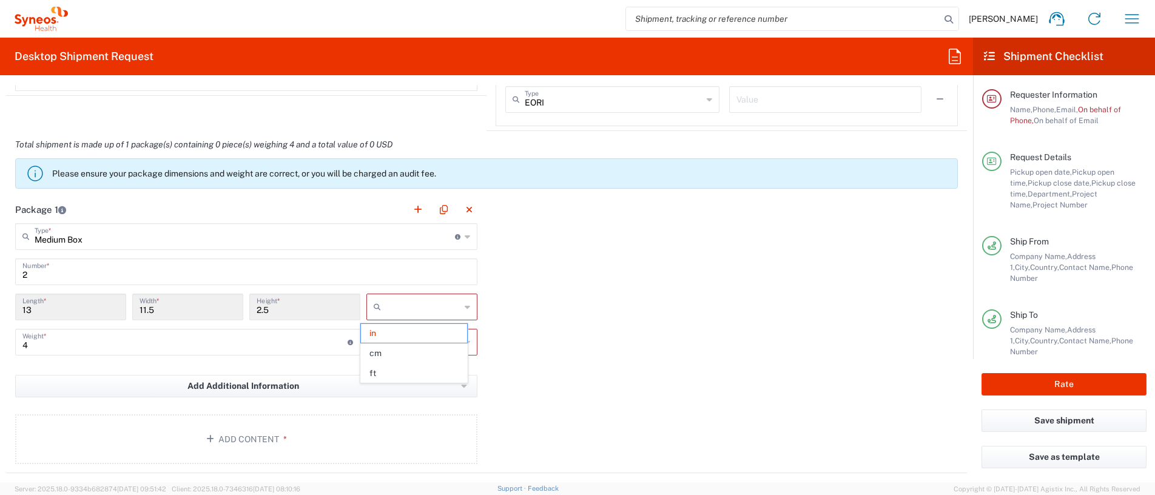
type input "cm"
click at [465, 238] on icon at bounding box center [467, 236] width 5 height 19
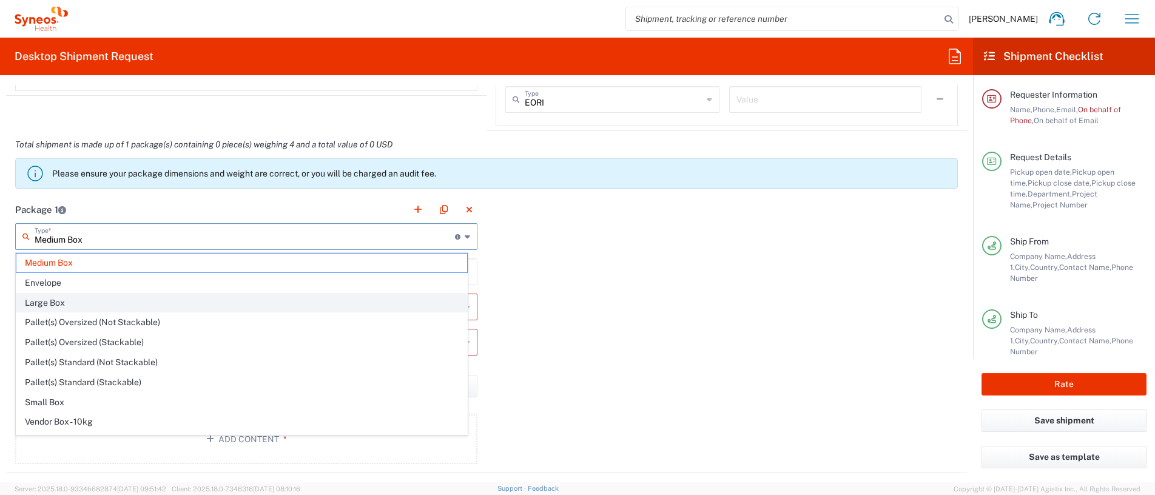
click at [196, 295] on span "Large Box" at bounding box center [241, 303] width 451 height 19
type input "Large Box"
type input "44.45"
type input "31.75"
type input "7.62"
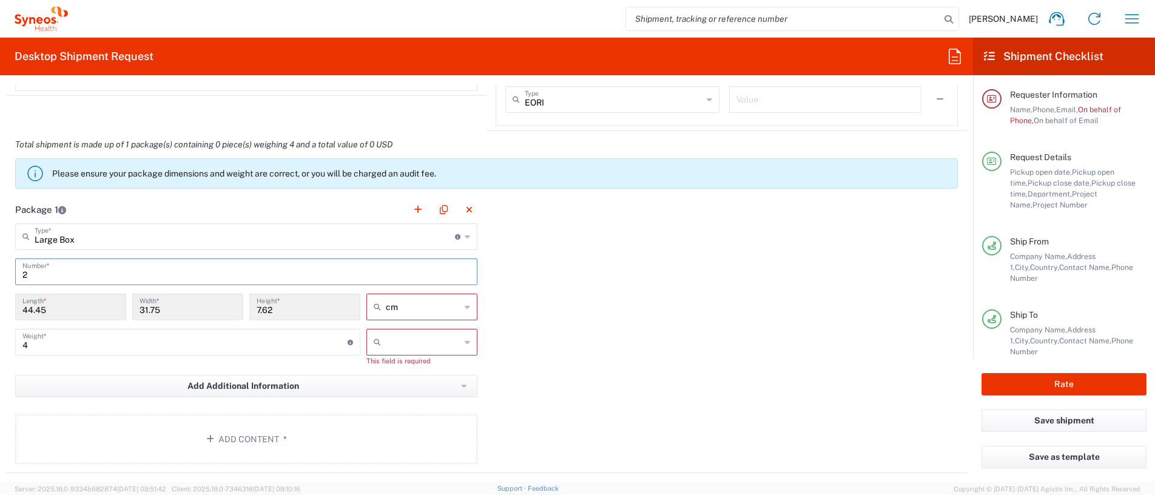
click at [47, 274] on input "2" at bounding box center [246, 270] width 448 height 21
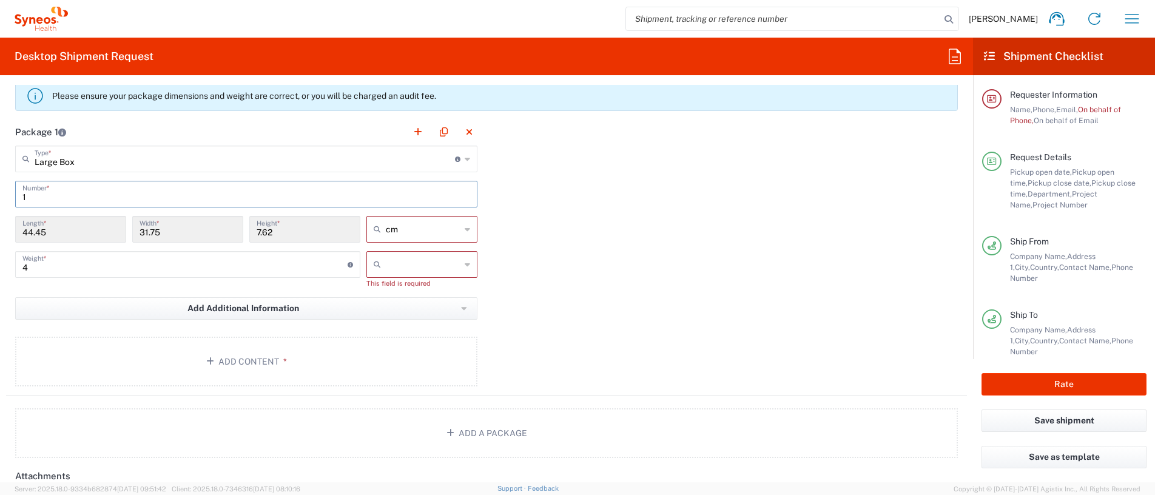
scroll to position [1026, 0]
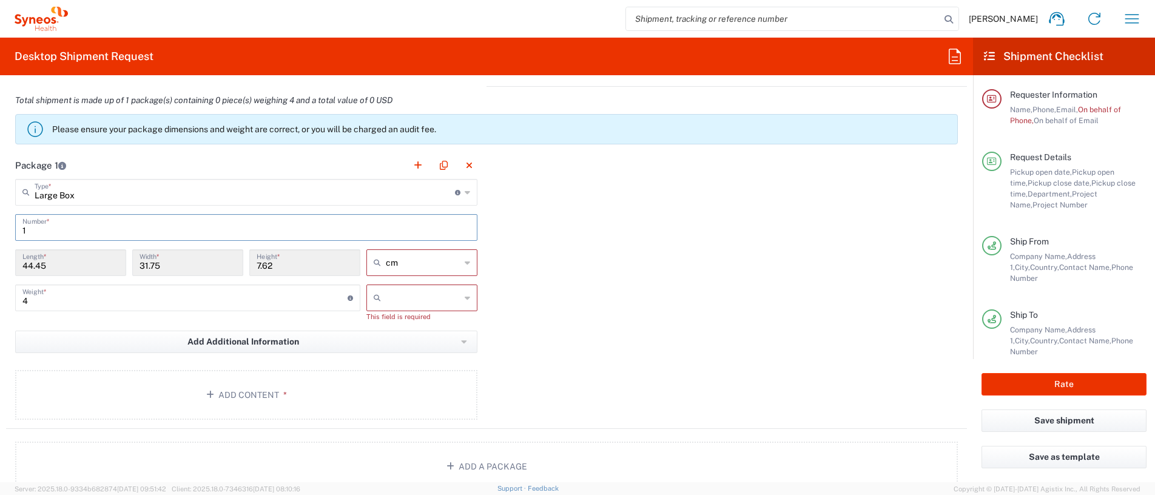
type input "1"
click at [453, 298] on div at bounding box center [421, 297] width 111 height 27
click at [447, 323] on span "kgs" at bounding box center [414, 324] width 106 height 19
type input "kgs"
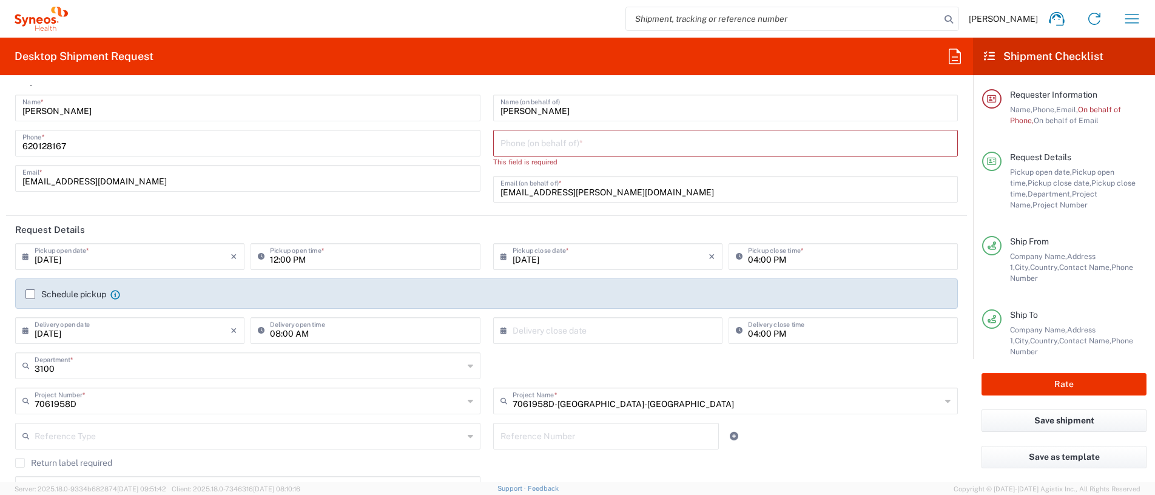
scroll to position [0, 0]
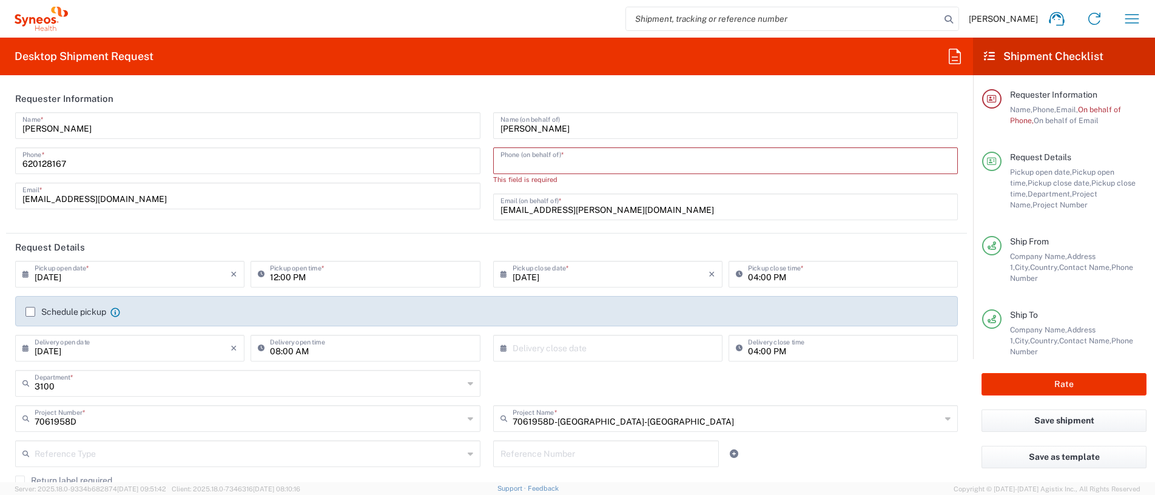
click at [590, 161] on input "tel" at bounding box center [725, 159] width 451 height 21
type input "[PHONE_NUMBER]"
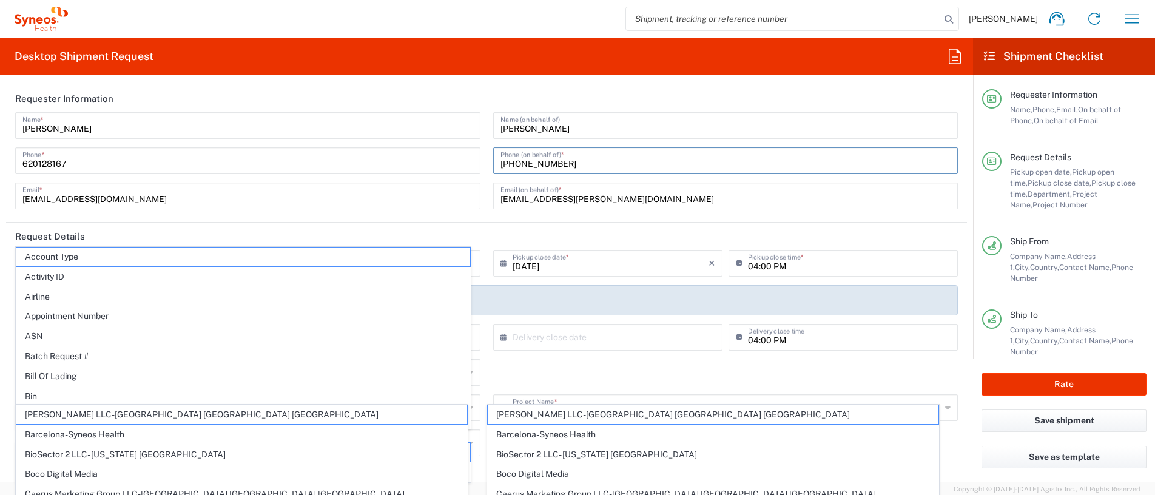
click at [673, 103] on header "Requester Information" at bounding box center [486, 98] width 961 height 27
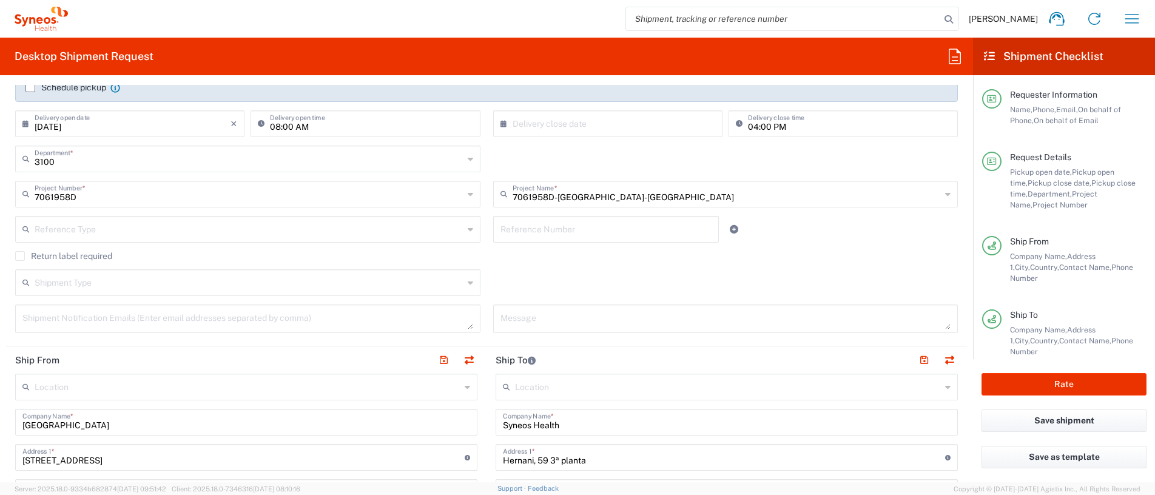
scroll to position [243, 0]
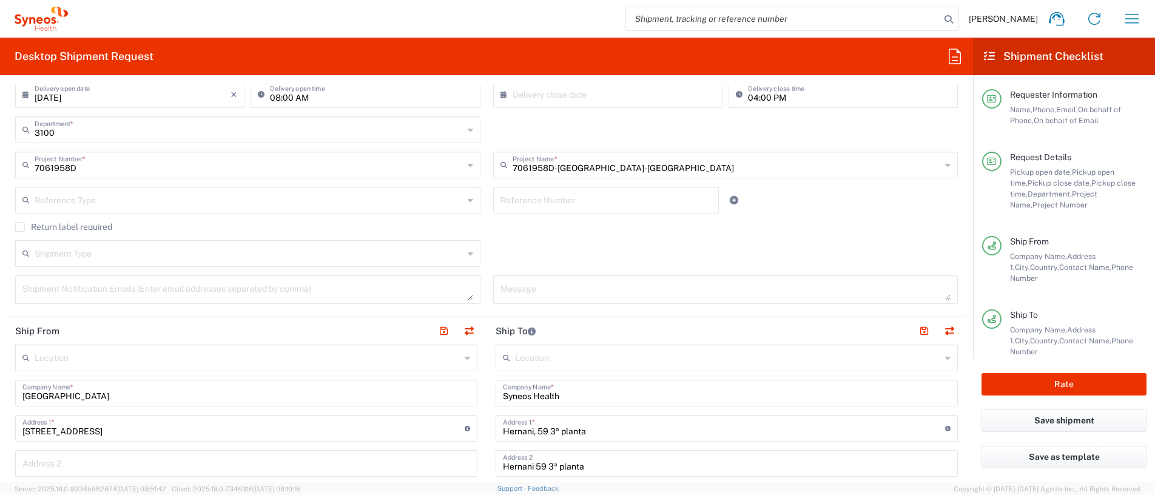
drag, startPoint x: 181, startPoint y: 249, endPoint x: 191, endPoint y: 249, distance: 10.3
click at [181, 249] on input "text" at bounding box center [249, 252] width 429 height 21
click at [610, 249] on div "Shipment Type Batch Regular" at bounding box center [486, 257] width 955 height 35
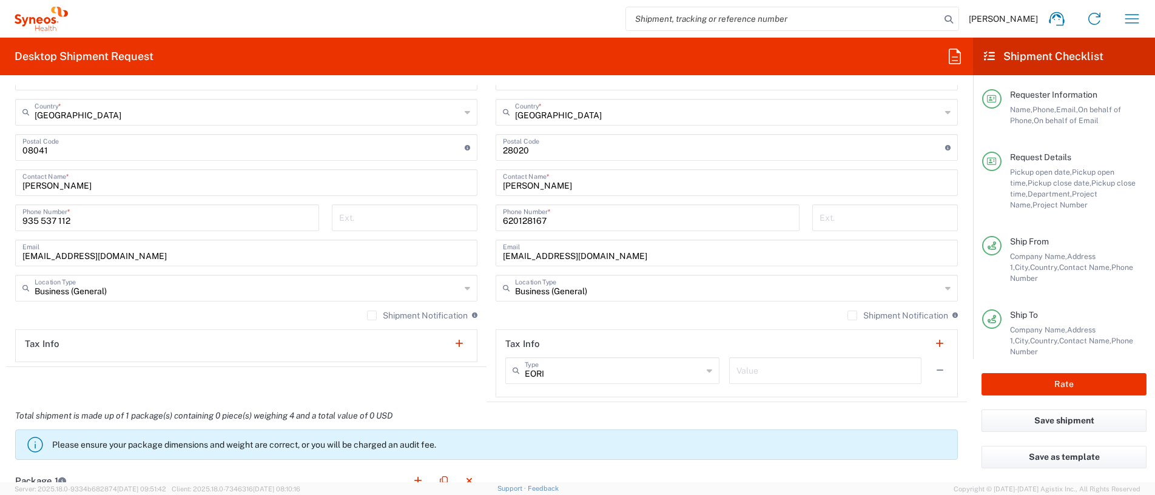
scroll to position [728, 0]
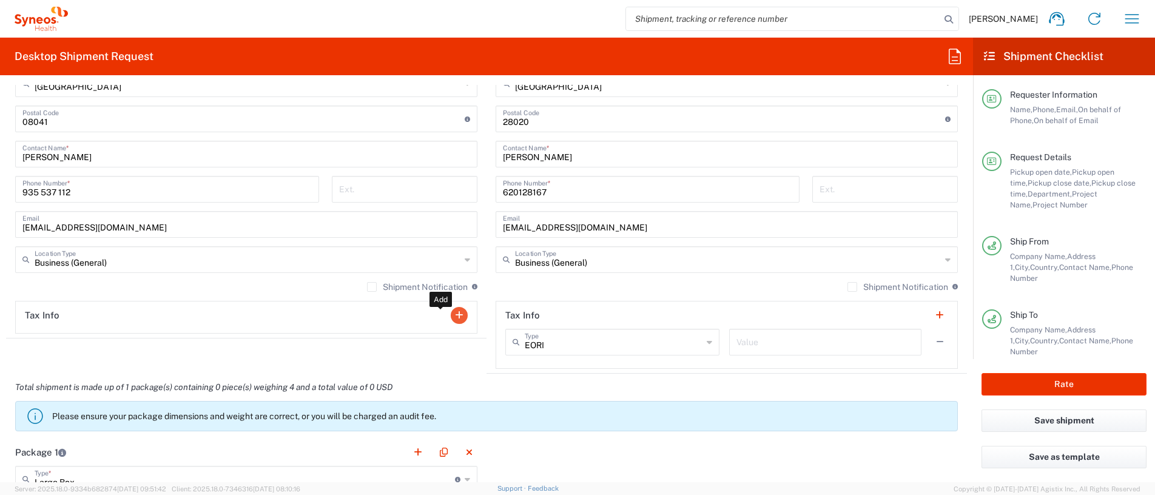
click at [451, 310] on button "button" at bounding box center [459, 315] width 17 height 17
click at [226, 343] on icon at bounding box center [228, 341] width 5 height 19
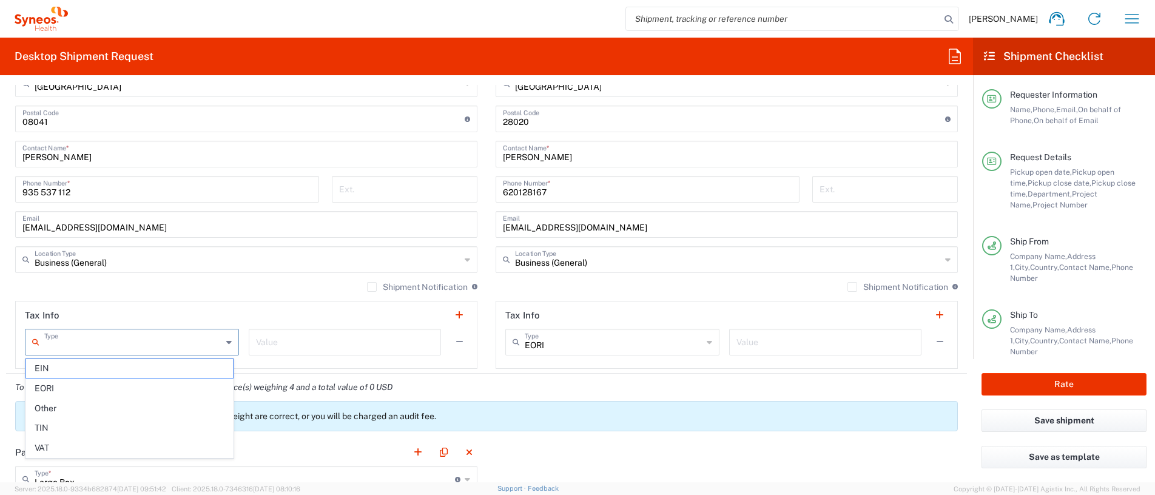
click at [252, 292] on div "Shipment Notification If checked, a shipment notification email will be sent to…" at bounding box center [246, 290] width 462 height 19
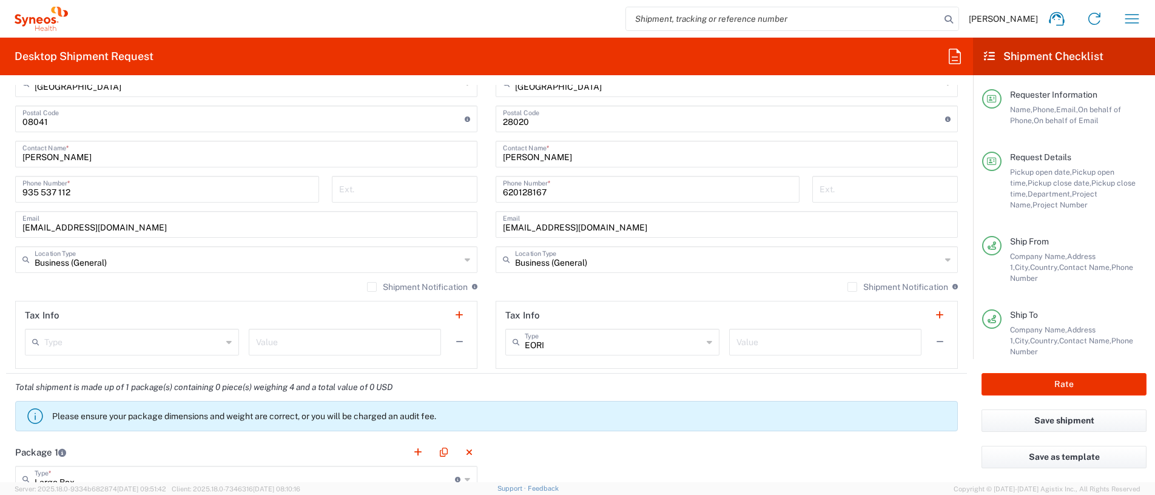
click at [707, 343] on icon at bounding box center [709, 341] width 5 height 19
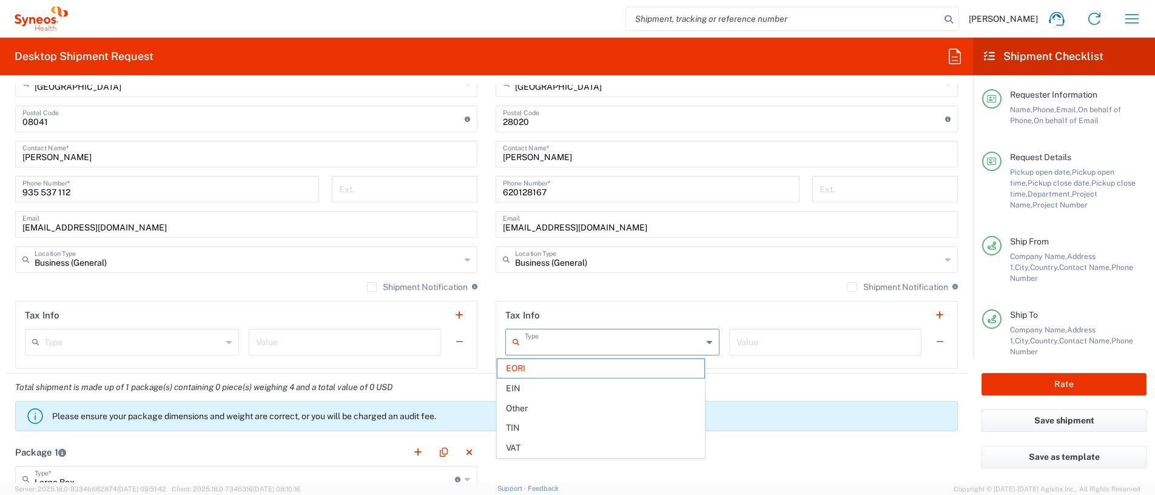
click at [776, 423] on agx-banner "Please ensure your package dimensions and weight are correct, or you will be ch…" at bounding box center [486, 416] width 943 height 30
type input "EORI"
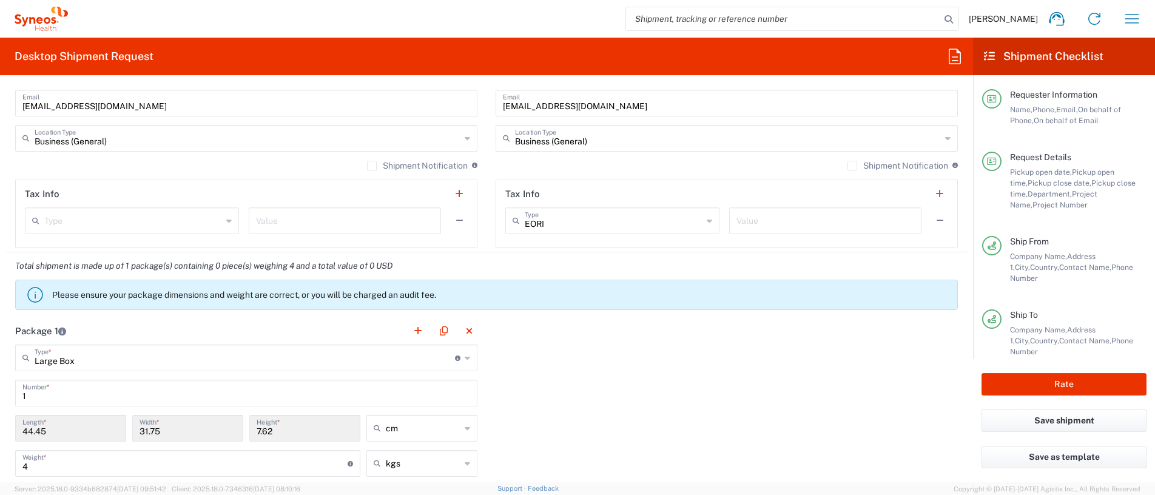
scroll to position [971, 0]
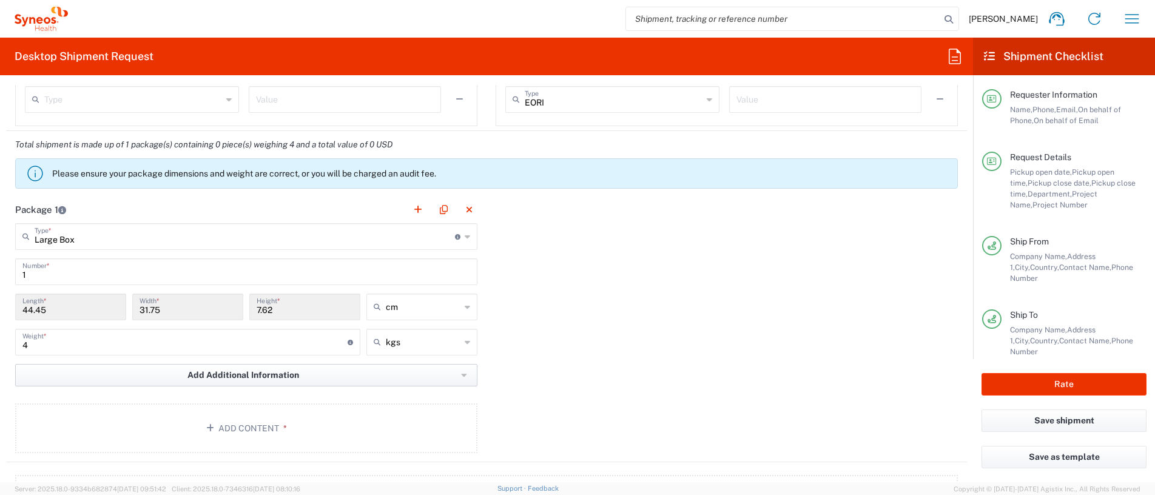
click at [271, 375] on span "Add Additional Information" at bounding box center [243, 375] width 112 height 12
click at [580, 354] on div "Package 1 Large Box Type * Material used to package goods Medium Box Envelope L…" at bounding box center [486, 329] width 961 height 266
click at [1034, 384] on button "Rate" at bounding box center [1063, 384] width 165 height 22
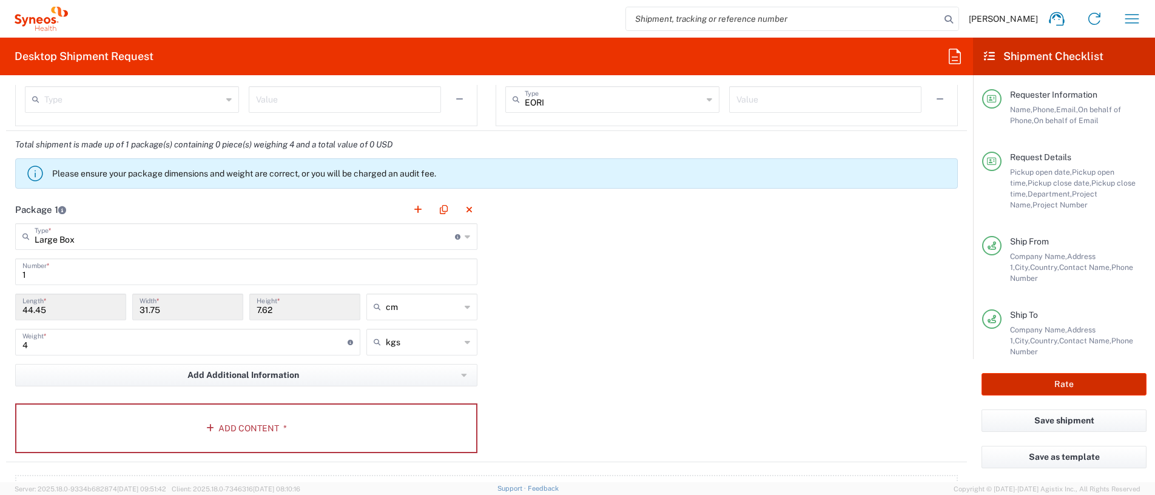
type input "7061958D"
click at [257, 429] on button "Add Content *" at bounding box center [246, 428] width 462 height 50
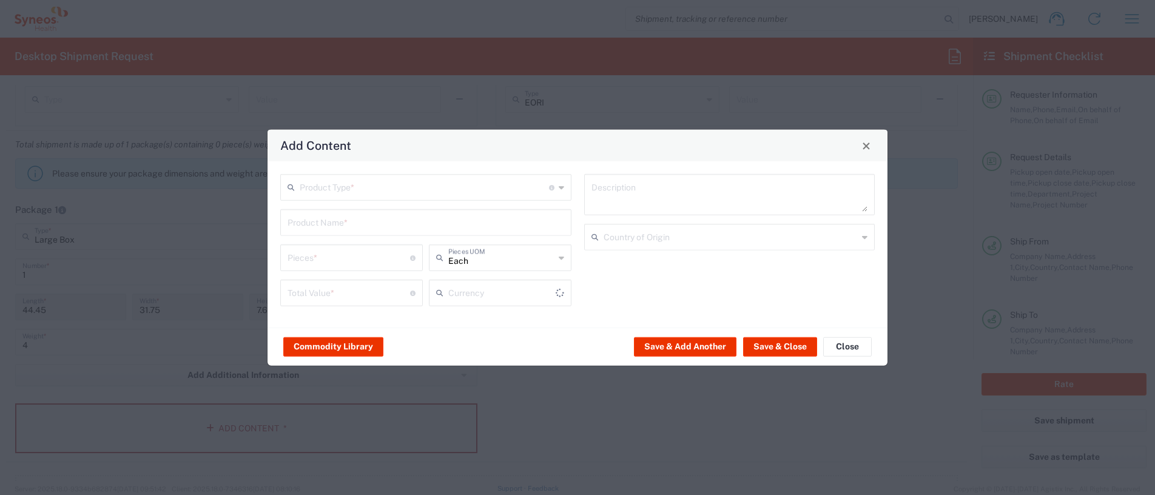
type input "US Dollar"
click at [557, 190] on div "Product Type * Document: Paper document generated internally by Syneos, a clien…" at bounding box center [425, 187] width 291 height 27
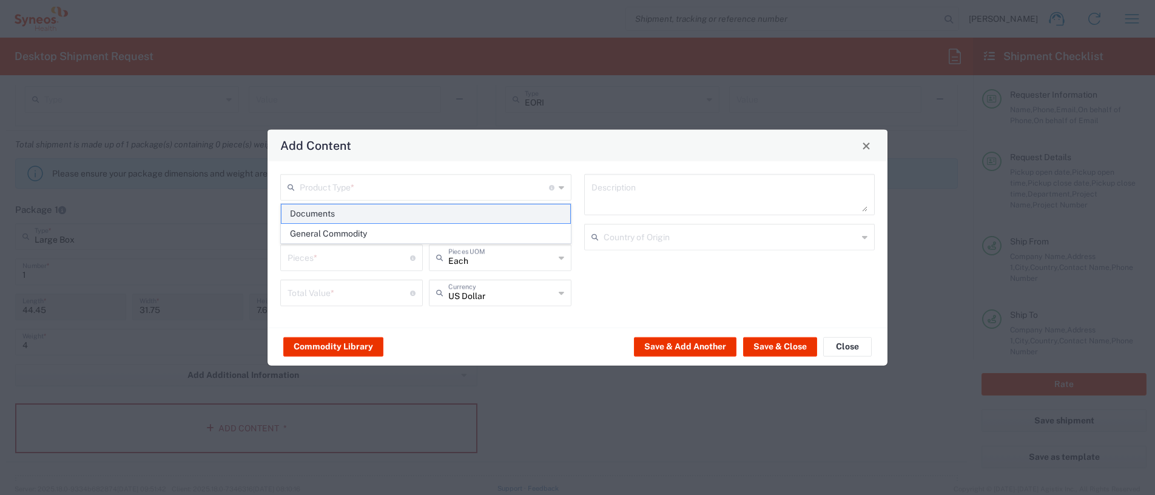
click at [513, 208] on span "Documents" at bounding box center [425, 213] width 289 height 19
type input "Documents"
type input "1"
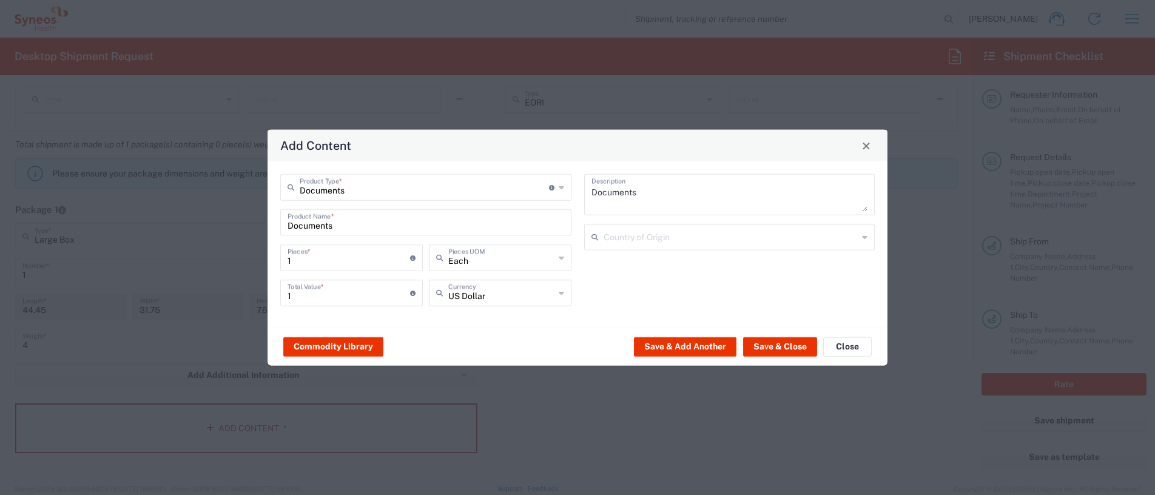
click at [642, 190] on textarea "Documents" at bounding box center [729, 195] width 277 height 34
type textarea "Documents EFC17872 LIBRA"
click at [564, 298] on div "US Dollar Currency" at bounding box center [500, 293] width 143 height 27
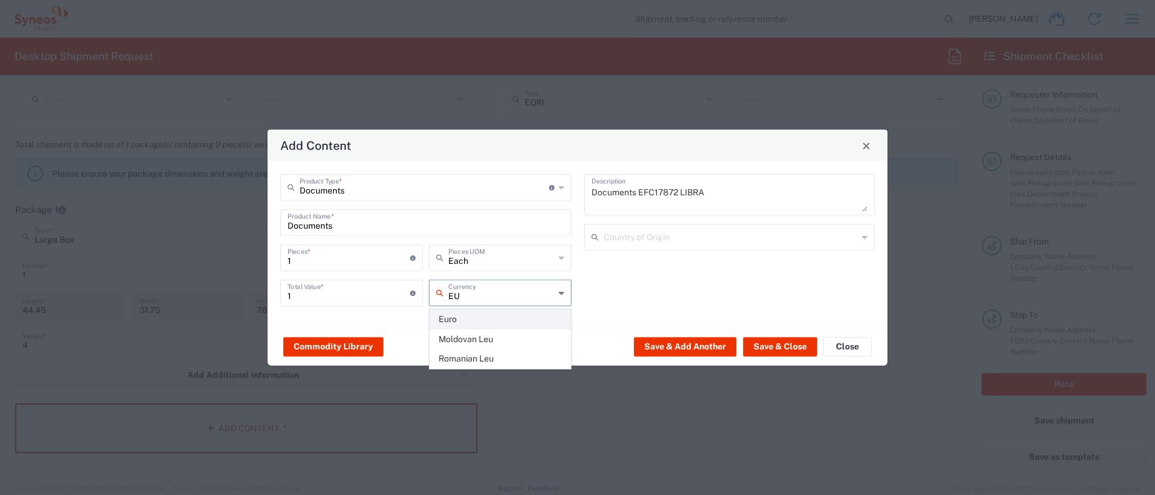
click at [484, 314] on span "Euro" at bounding box center [500, 319] width 140 height 19
type input "Euro"
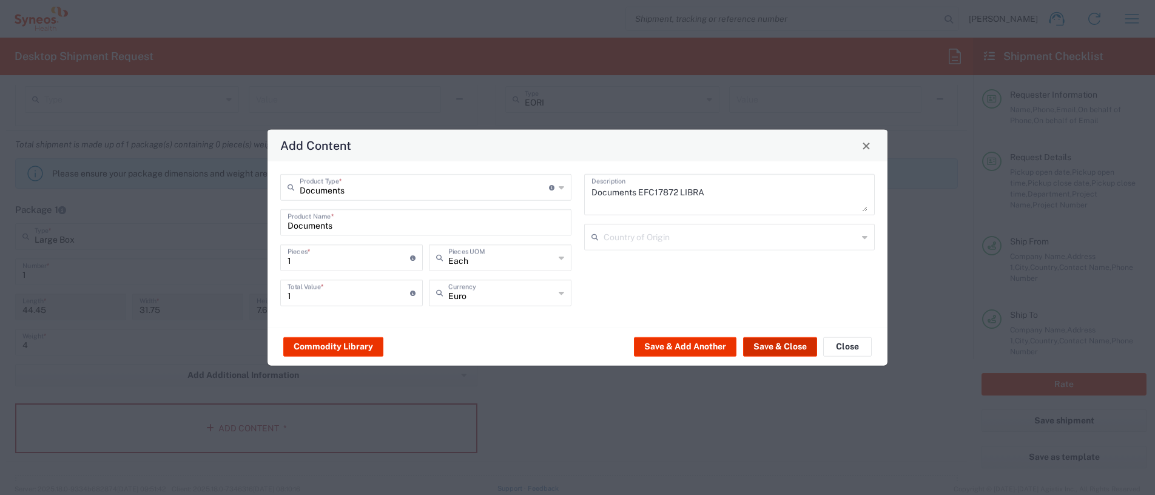
click at [765, 348] on button "Save & Close" at bounding box center [780, 346] width 74 height 19
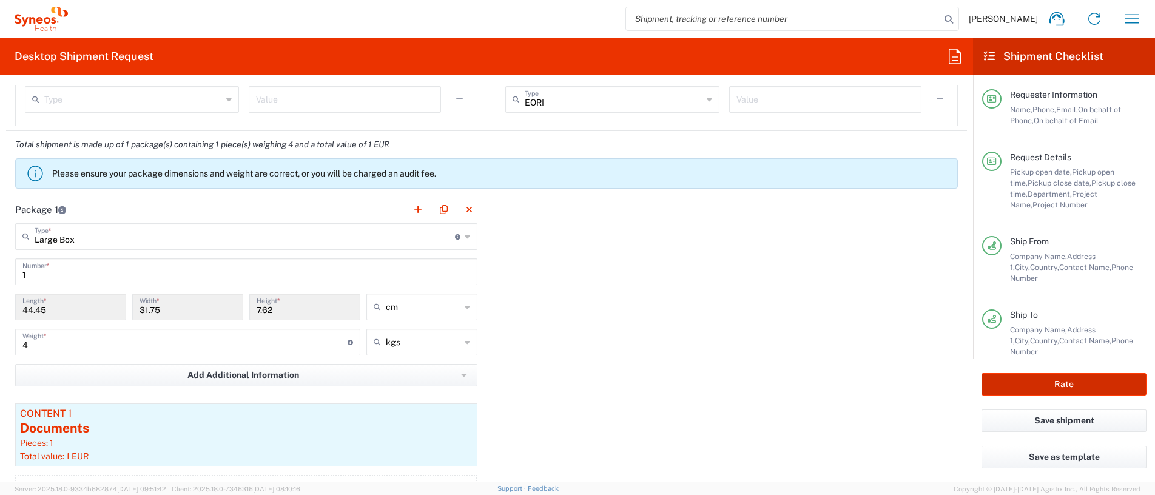
click at [1051, 385] on button "Rate" at bounding box center [1063, 384] width 165 height 22
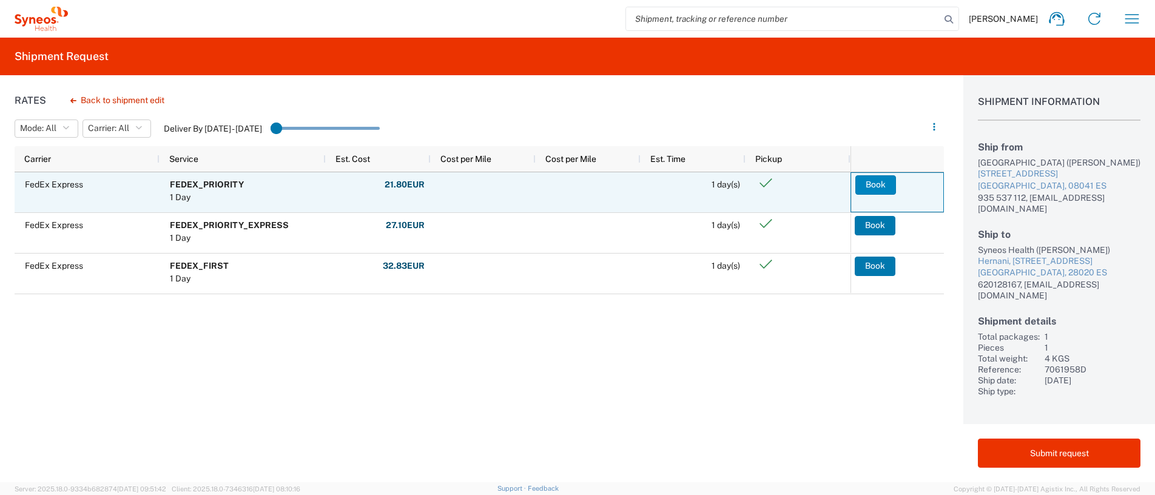
click at [879, 185] on button "Book" at bounding box center [875, 184] width 41 height 19
